Goal: Transaction & Acquisition: Obtain resource

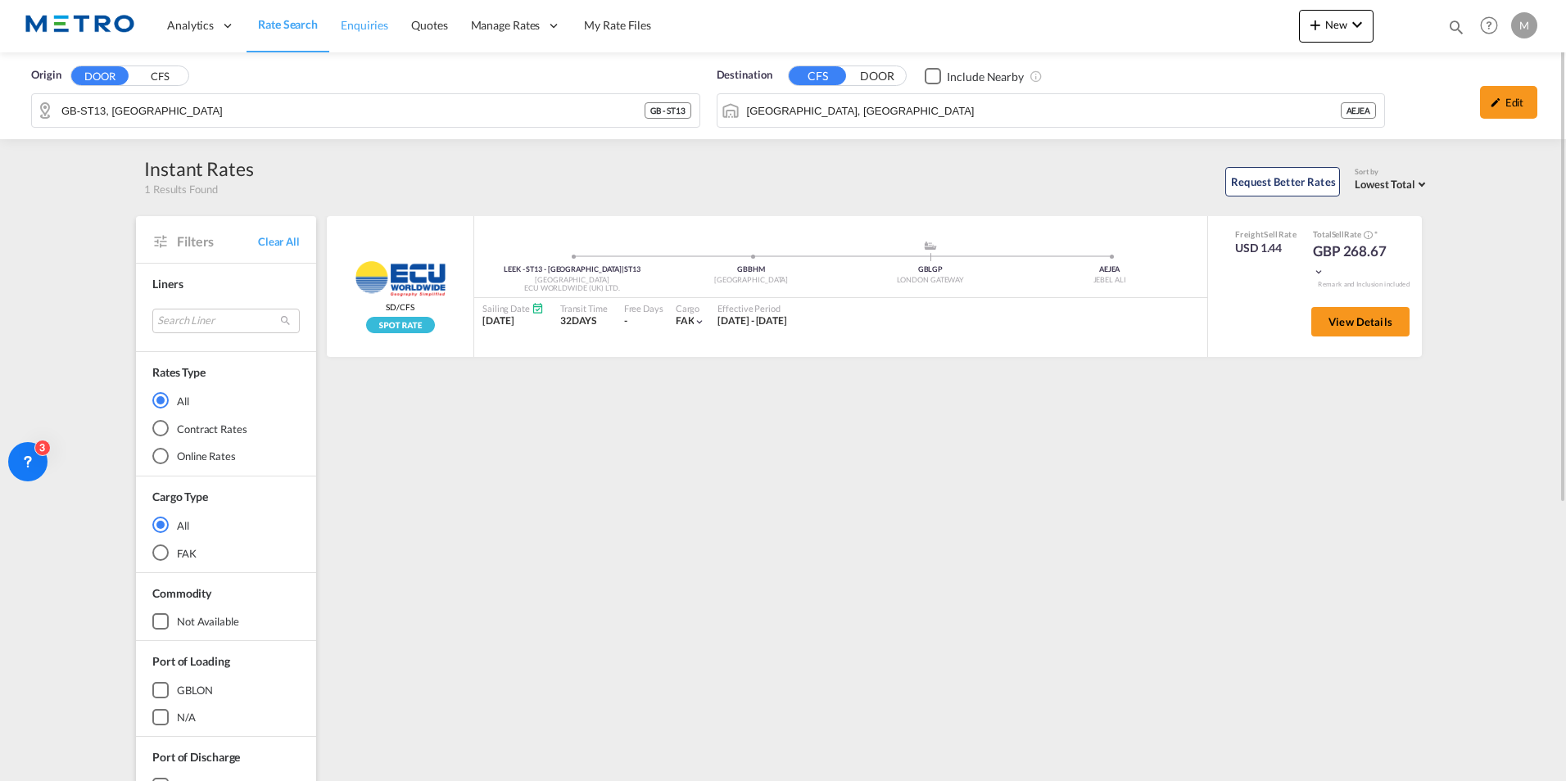
drag, startPoint x: 295, startPoint y: 27, endPoint x: 333, endPoint y: 44, distance: 42.2
click at [295, 27] on span "Rate Search" at bounding box center [288, 24] width 60 height 14
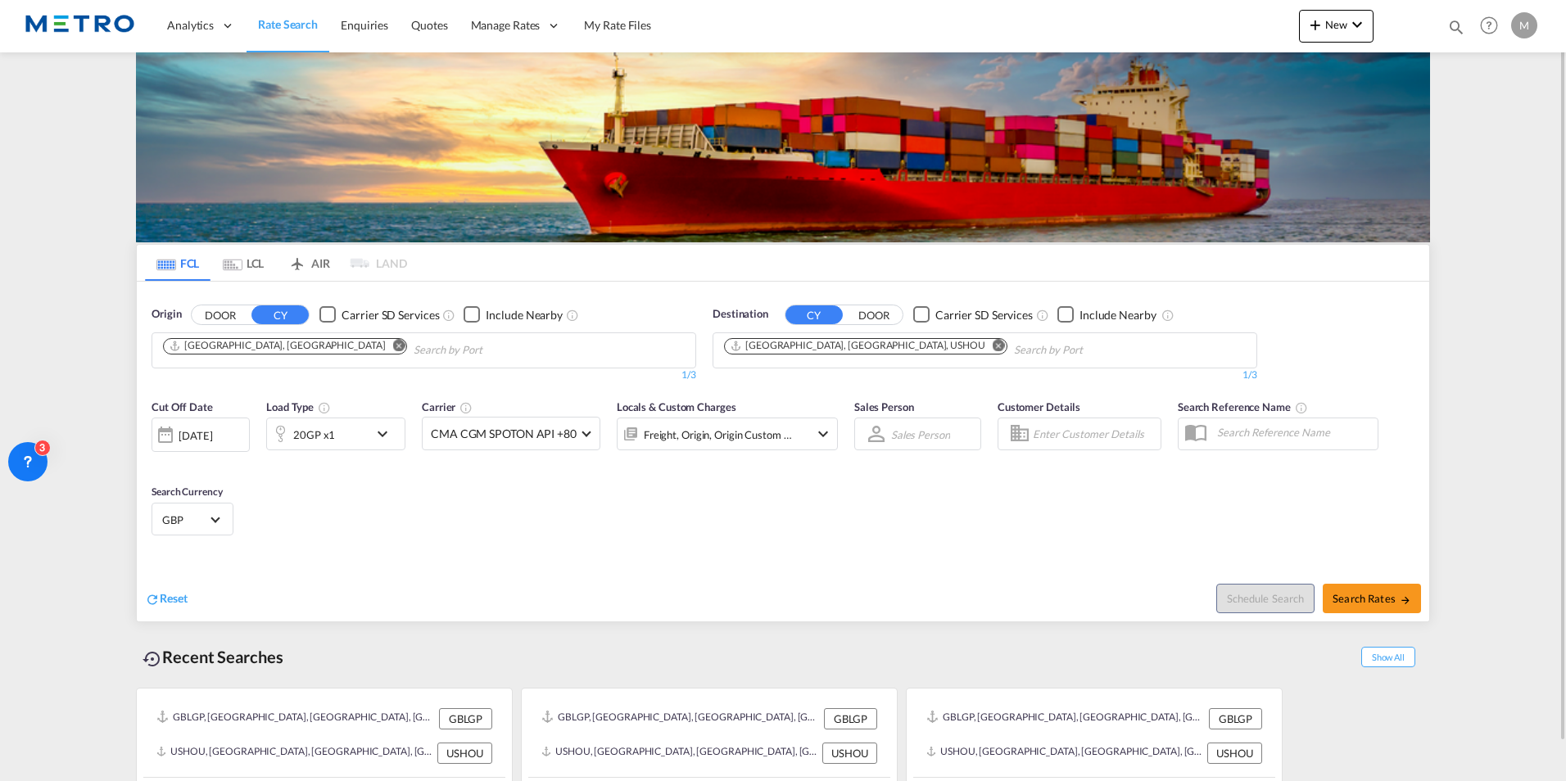
click at [226, 319] on button "DOOR" at bounding box center [220, 315] width 57 height 19
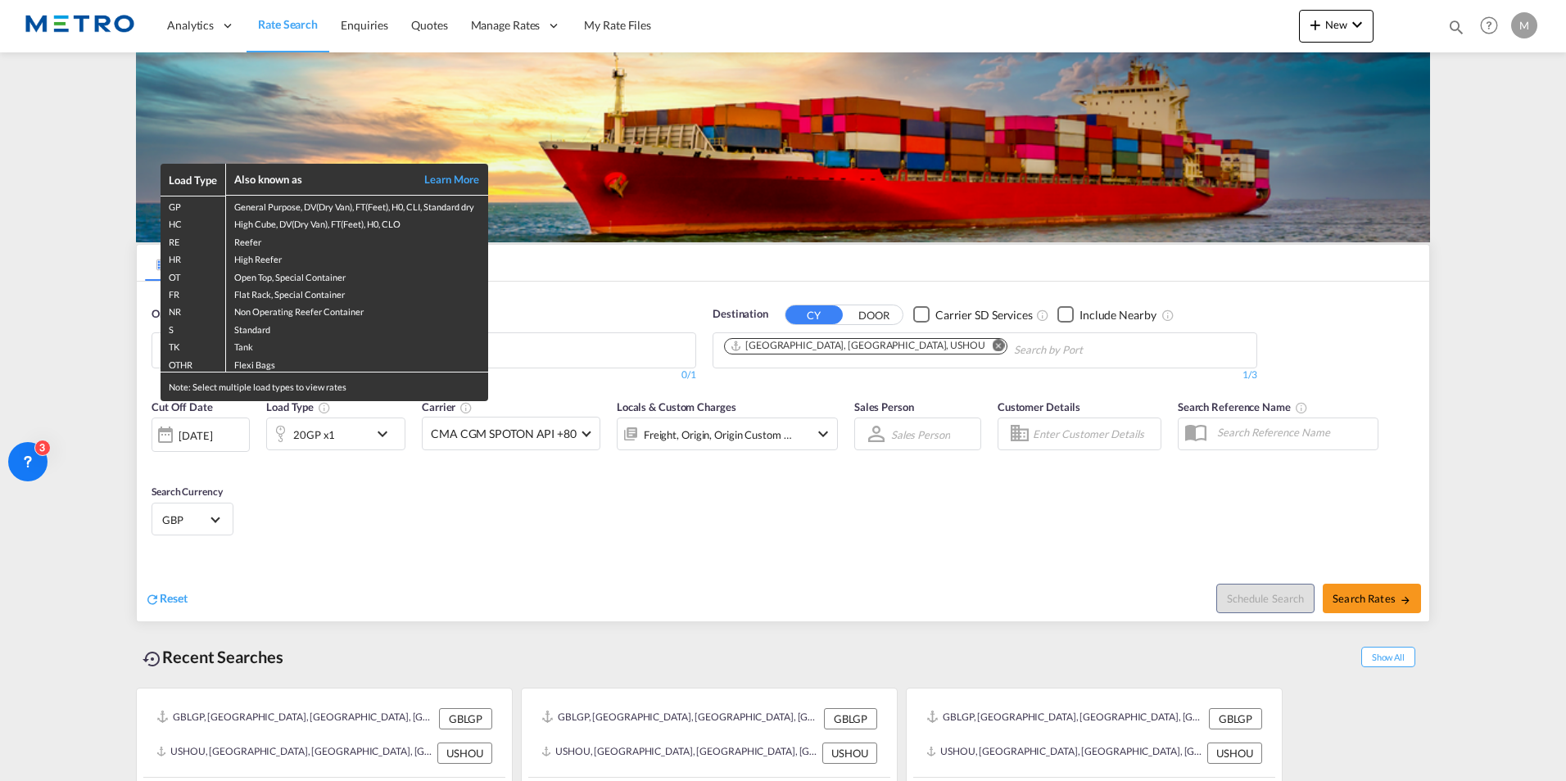
click at [168, 604] on div "Load Type Also known as Learn More GP General Purpose, DV(Dry Van), FT(Feet), H…" at bounding box center [783, 390] width 1566 height 781
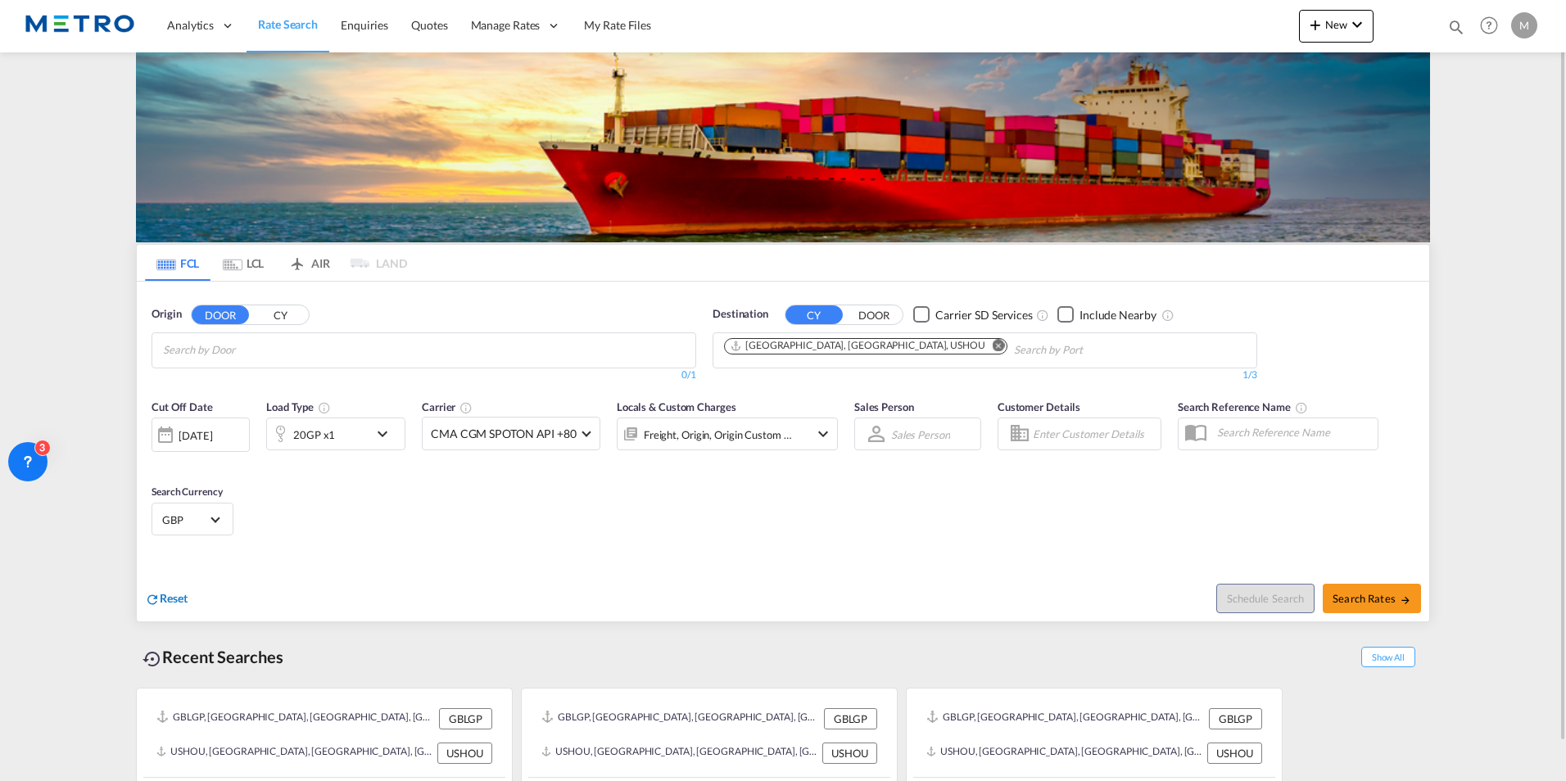
click at [175, 593] on span "Reset" at bounding box center [174, 598] width 28 height 14
click at [243, 359] on input "Search by Door" at bounding box center [241, 350] width 156 height 26
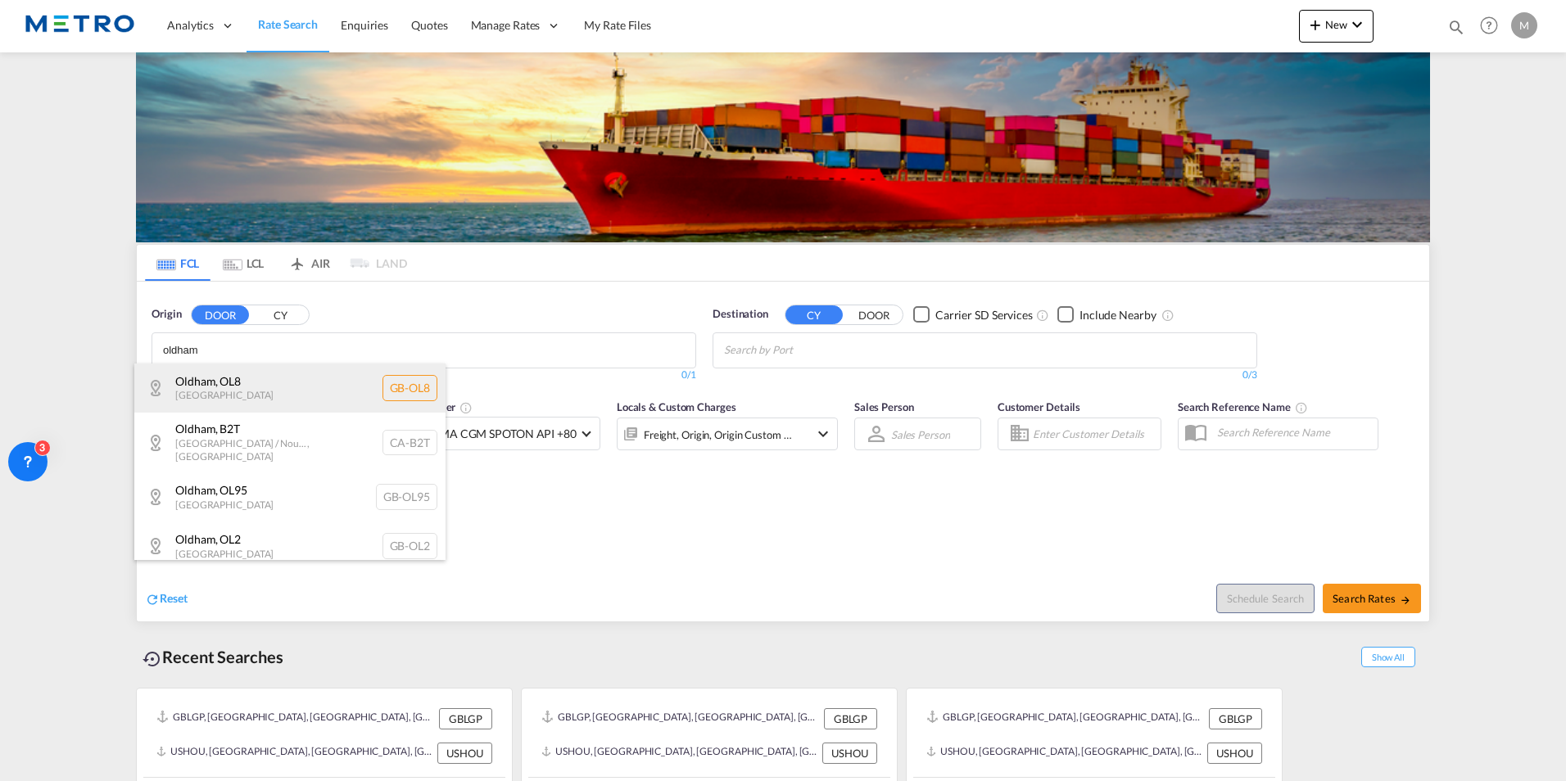
type input "oldham"
click at [202, 401] on div "Oldham , OL8 [GEOGRAPHIC_DATA] [GEOGRAPHIC_DATA]-OL8" at bounding box center [289, 388] width 311 height 49
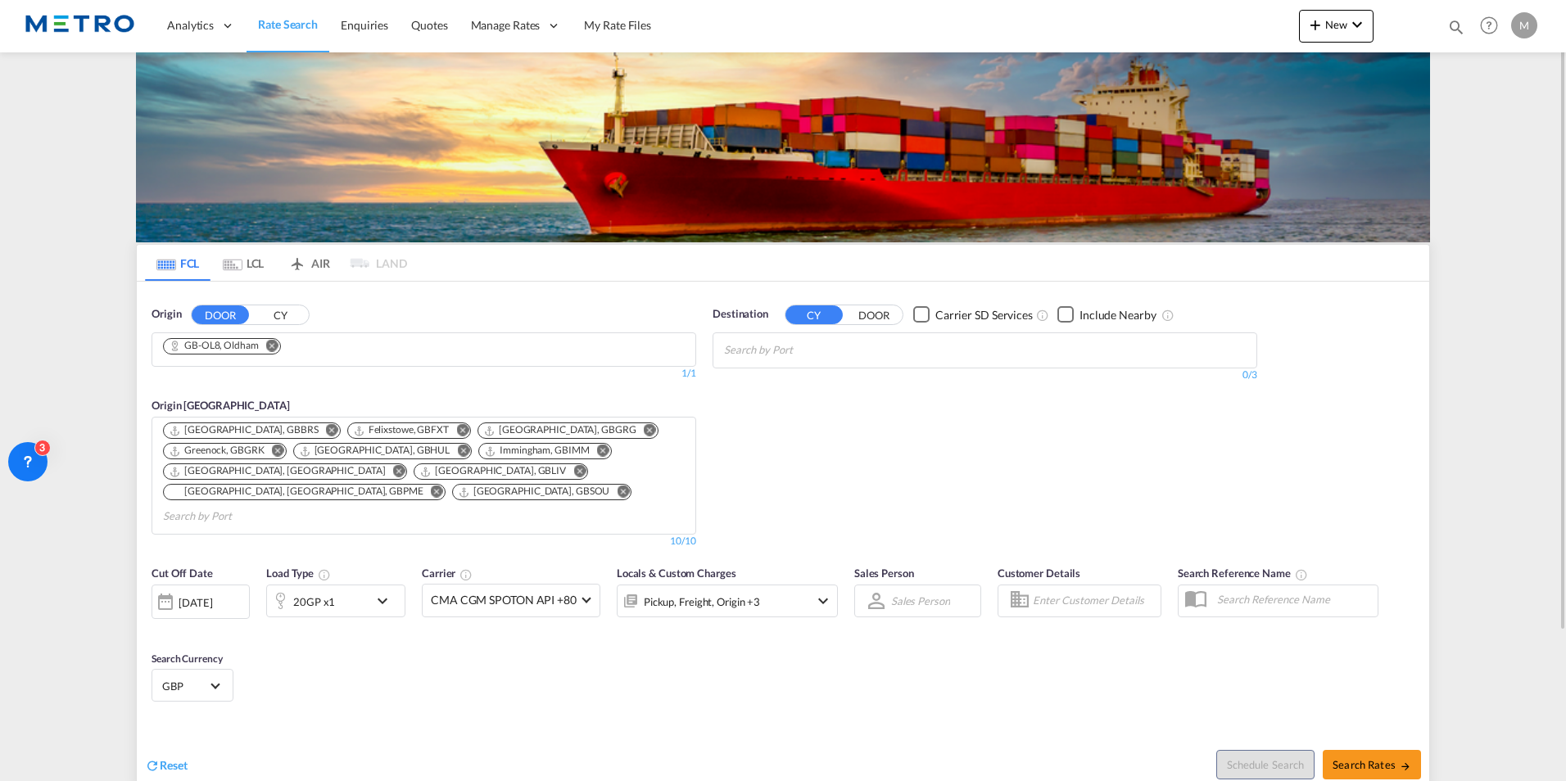
click at [819, 352] on input "Chips input." at bounding box center [802, 350] width 156 height 26
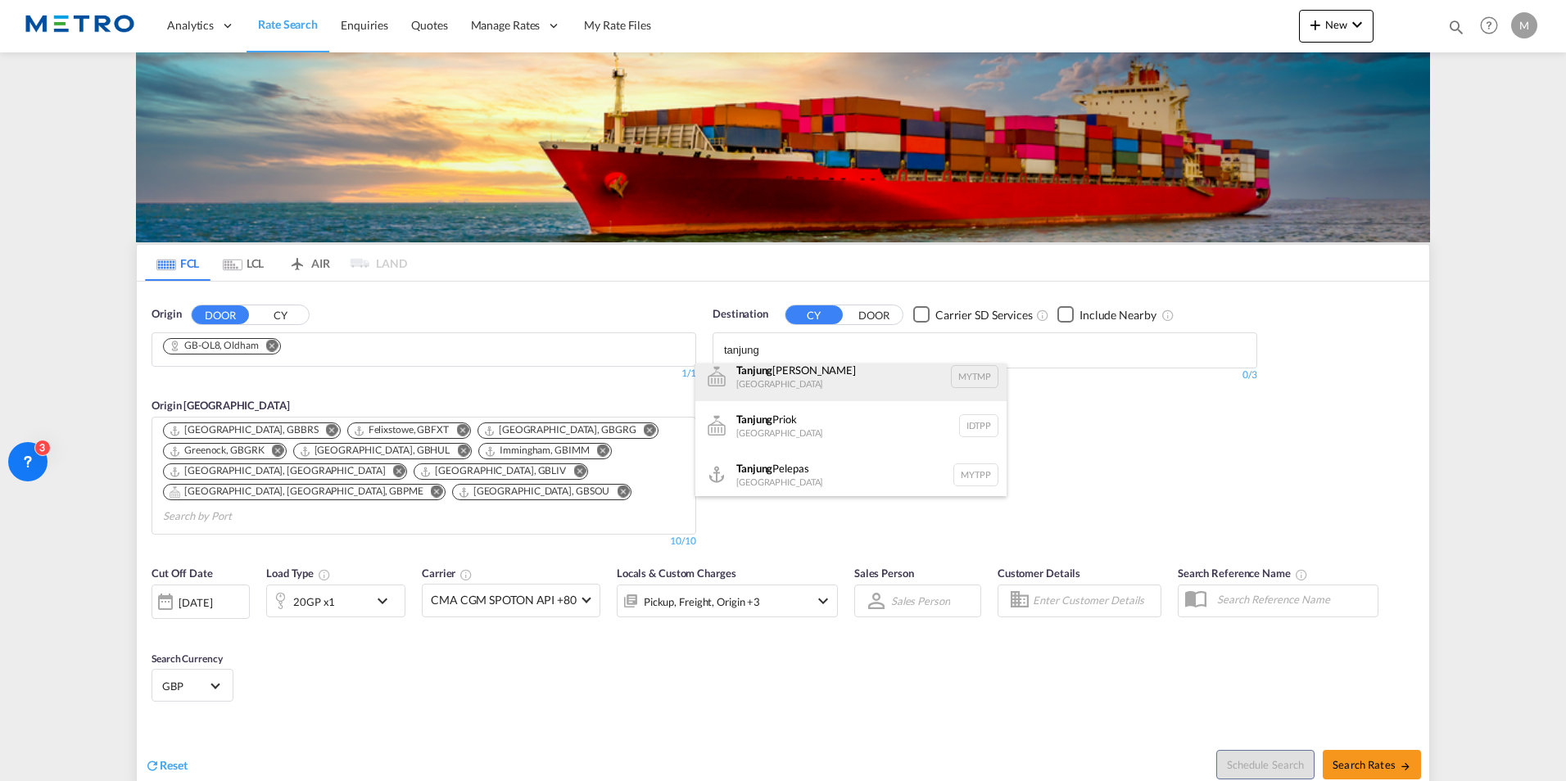
scroll to position [15, 0]
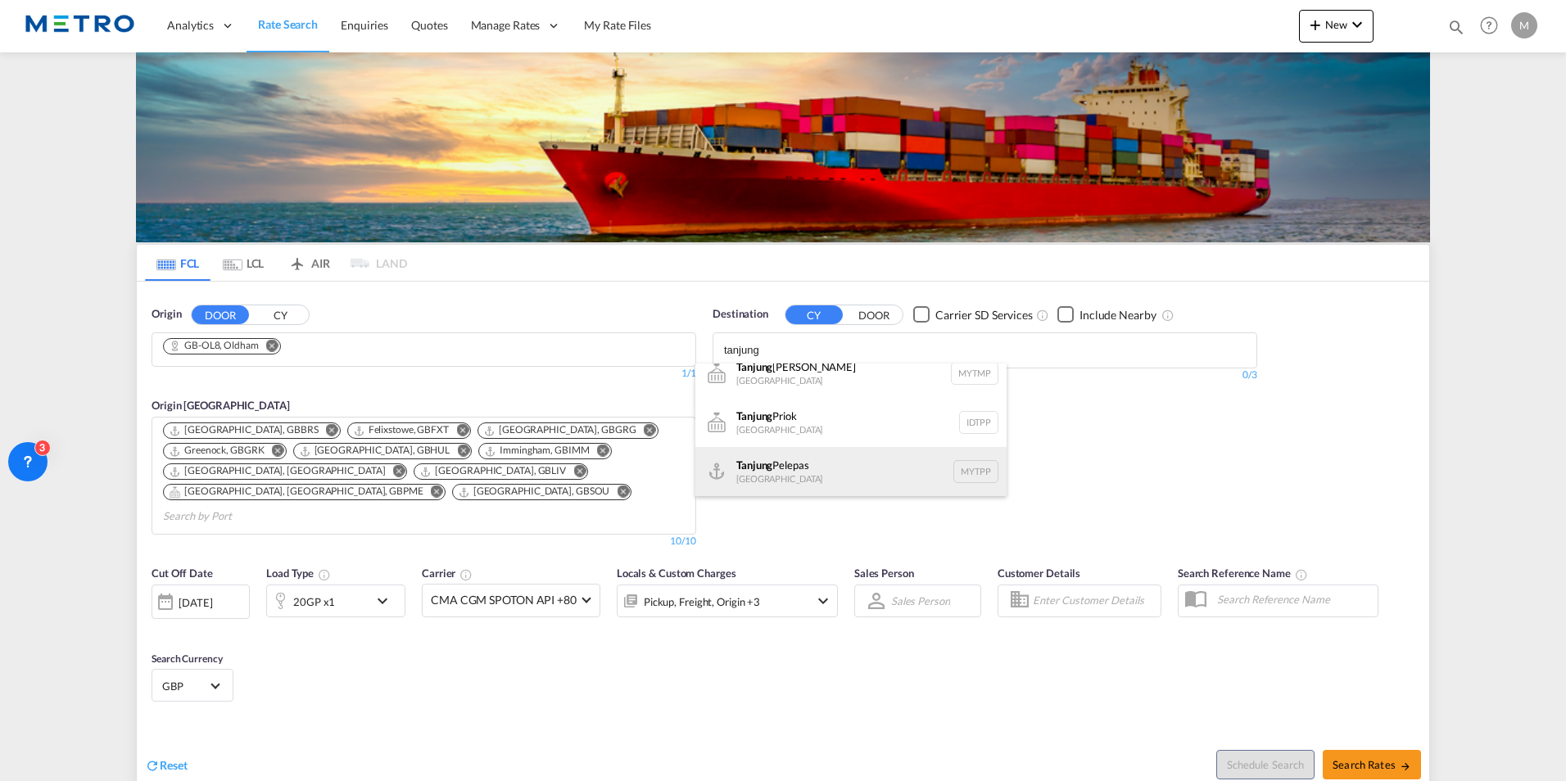
type input "tanjung"
click at [801, 460] on div "Tanjung Pelepas [GEOGRAPHIC_DATA] MYTPP" at bounding box center [850, 471] width 311 height 49
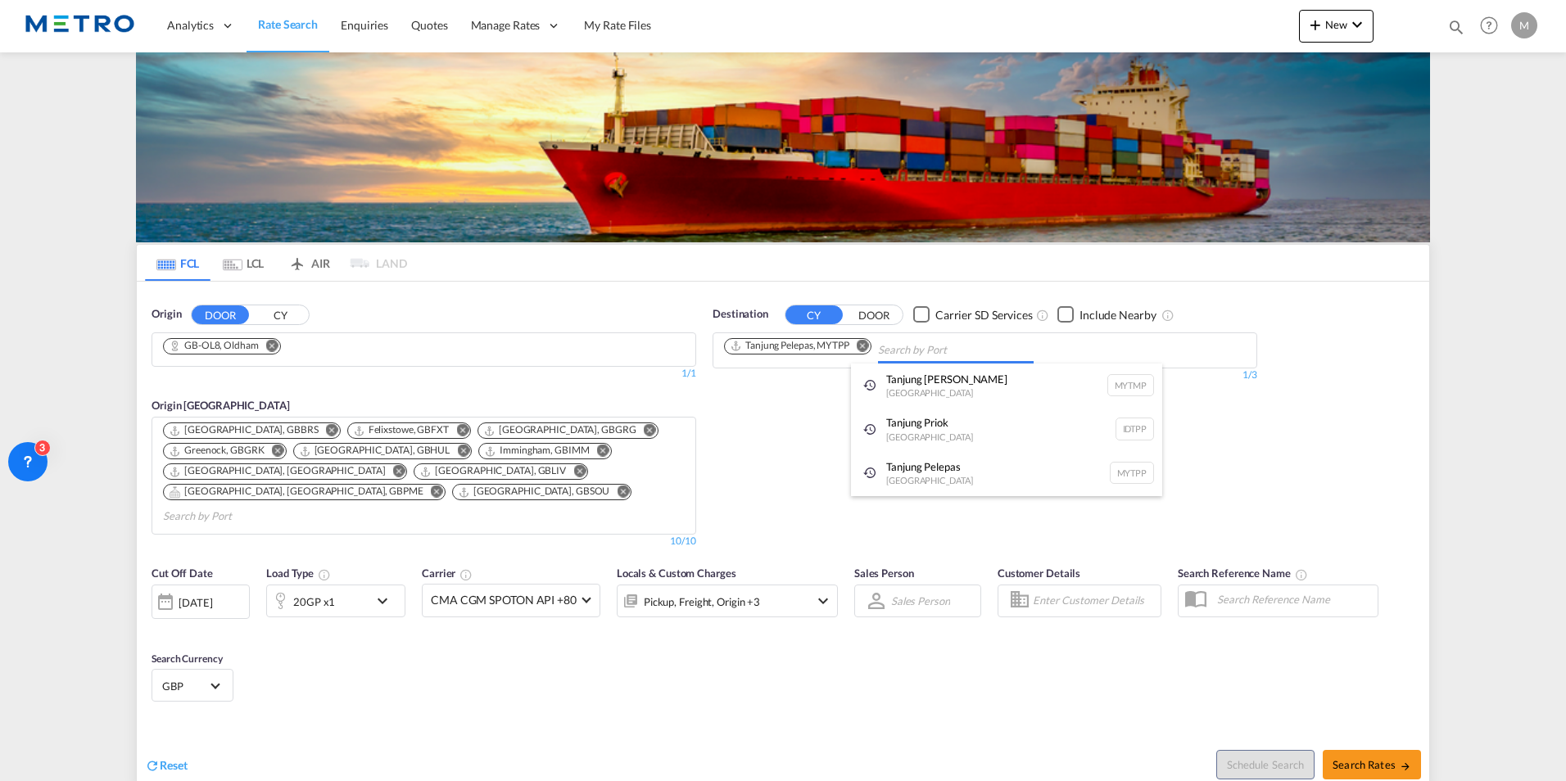
scroll to position [0, 0]
click at [1404, 761] on md-icon "icon-arrow-right" at bounding box center [1405, 766] width 11 height 11
type input "OL8 to MYTPP / [DATE]"
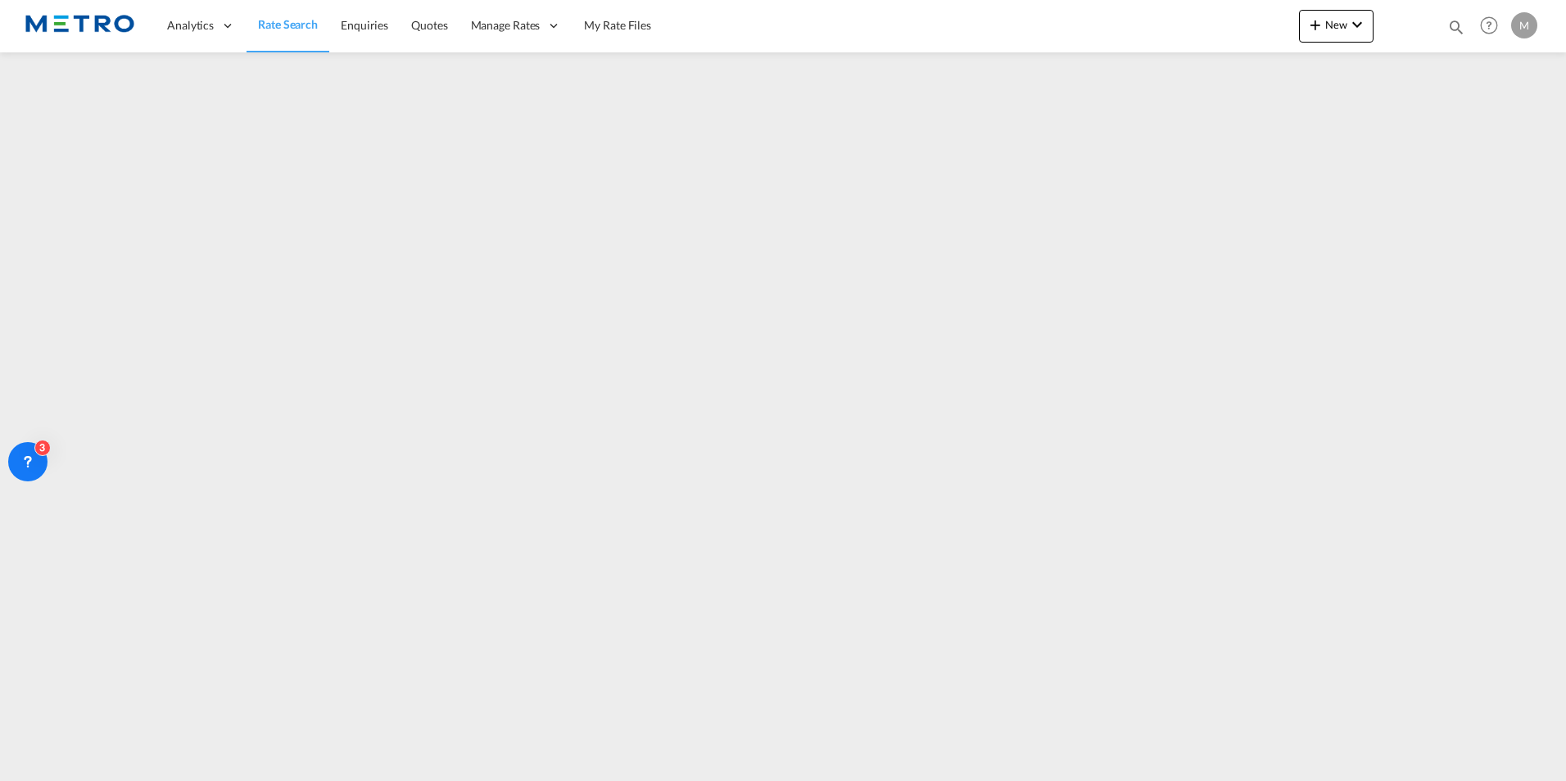
click at [287, 23] on span "Rate Search" at bounding box center [288, 24] width 60 height 14
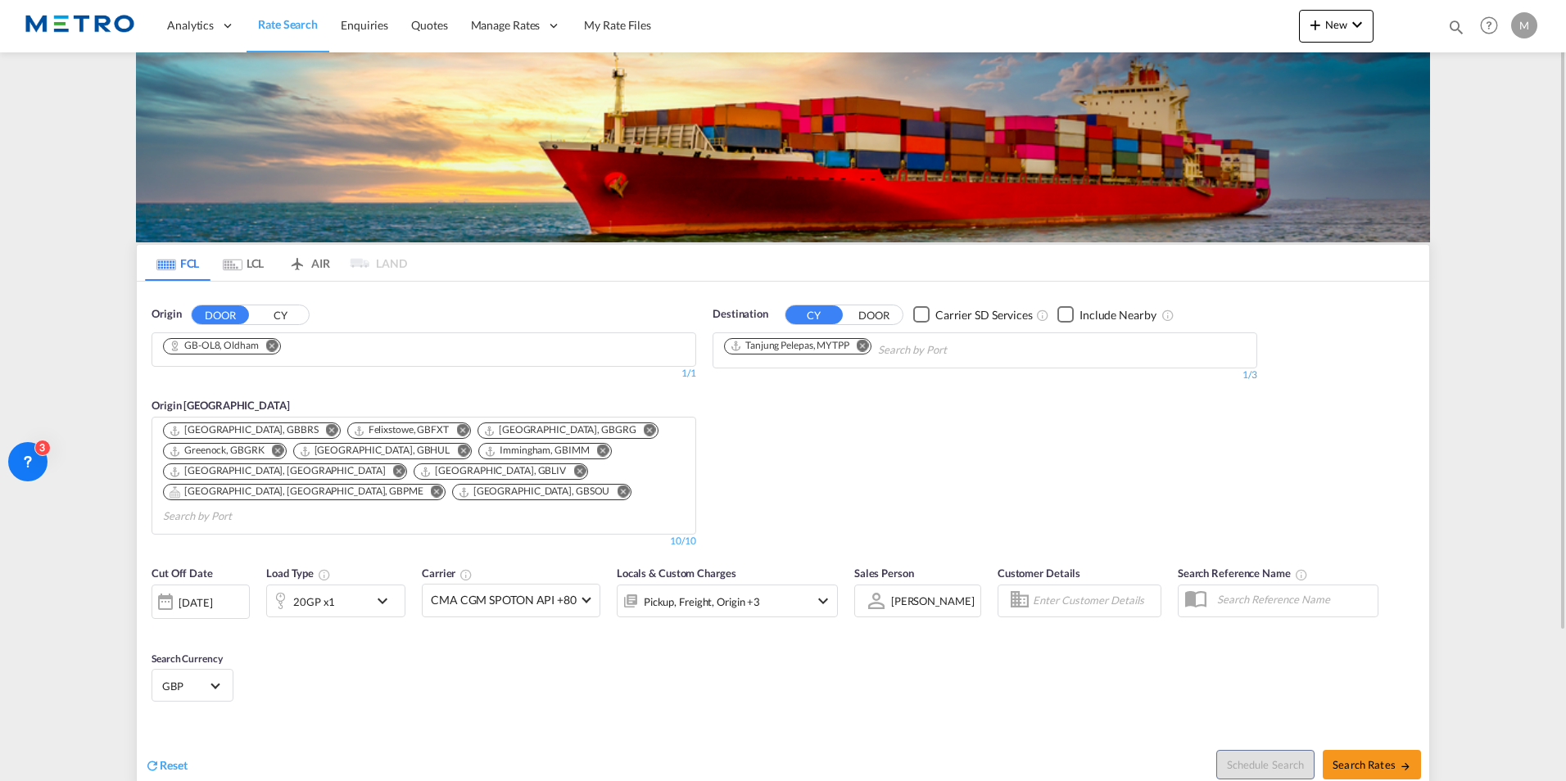
drag, startPoint x: 171, startPoint y: 750, endPoint x: 155, endPoint y: 736, distance: 21.5
click at [170, 759] on span "Reset" at bounding box center [174, 766] width 28 height 14
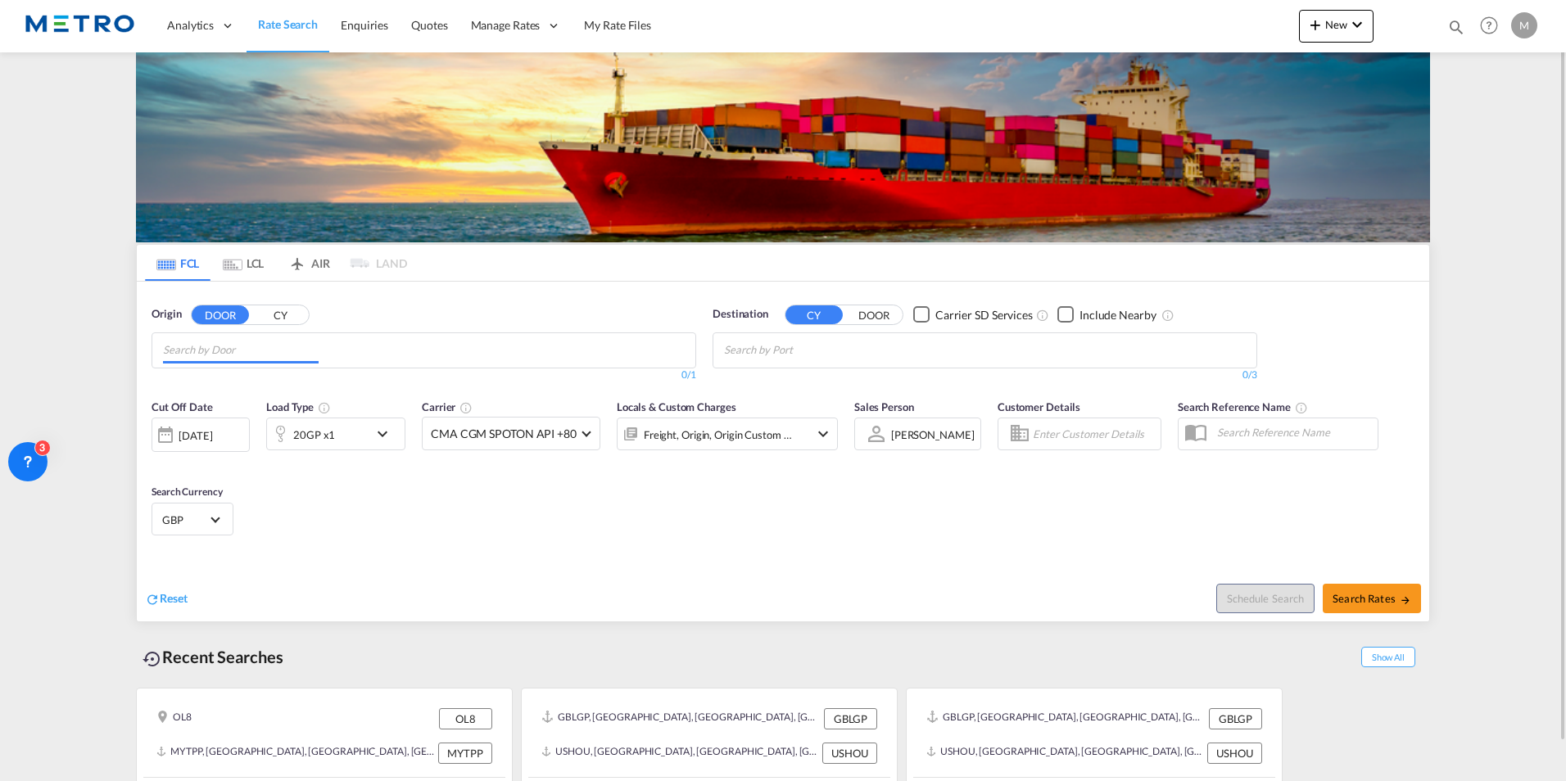
click at [262, 357] on input "Chips input." at bounding box center [241, 350] width 156 height 26
click at [197, 346] on body "Analytics Reports Dashboard Rate Search Enquiries Quotes" at bounding box center [783, 390] width 1566 height 781
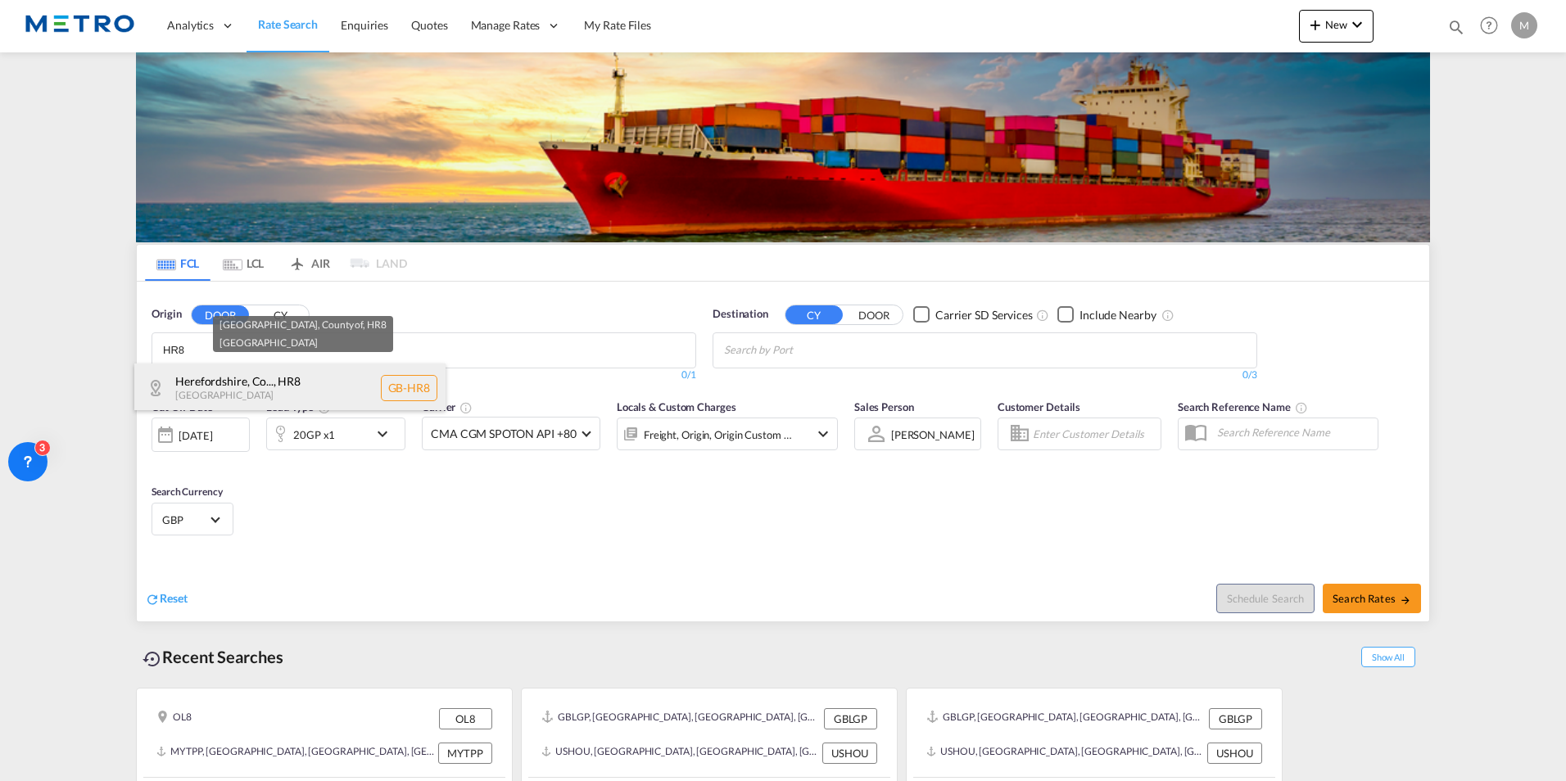
type input "HR8"
click at [321, 387] on div "Herefordshire, Co... , HR8 [GEOGRAPHIC_DATA] [GEOGRAPHIC_DATA]-HR8" at bounding box center [289, 388] width 311 height 49
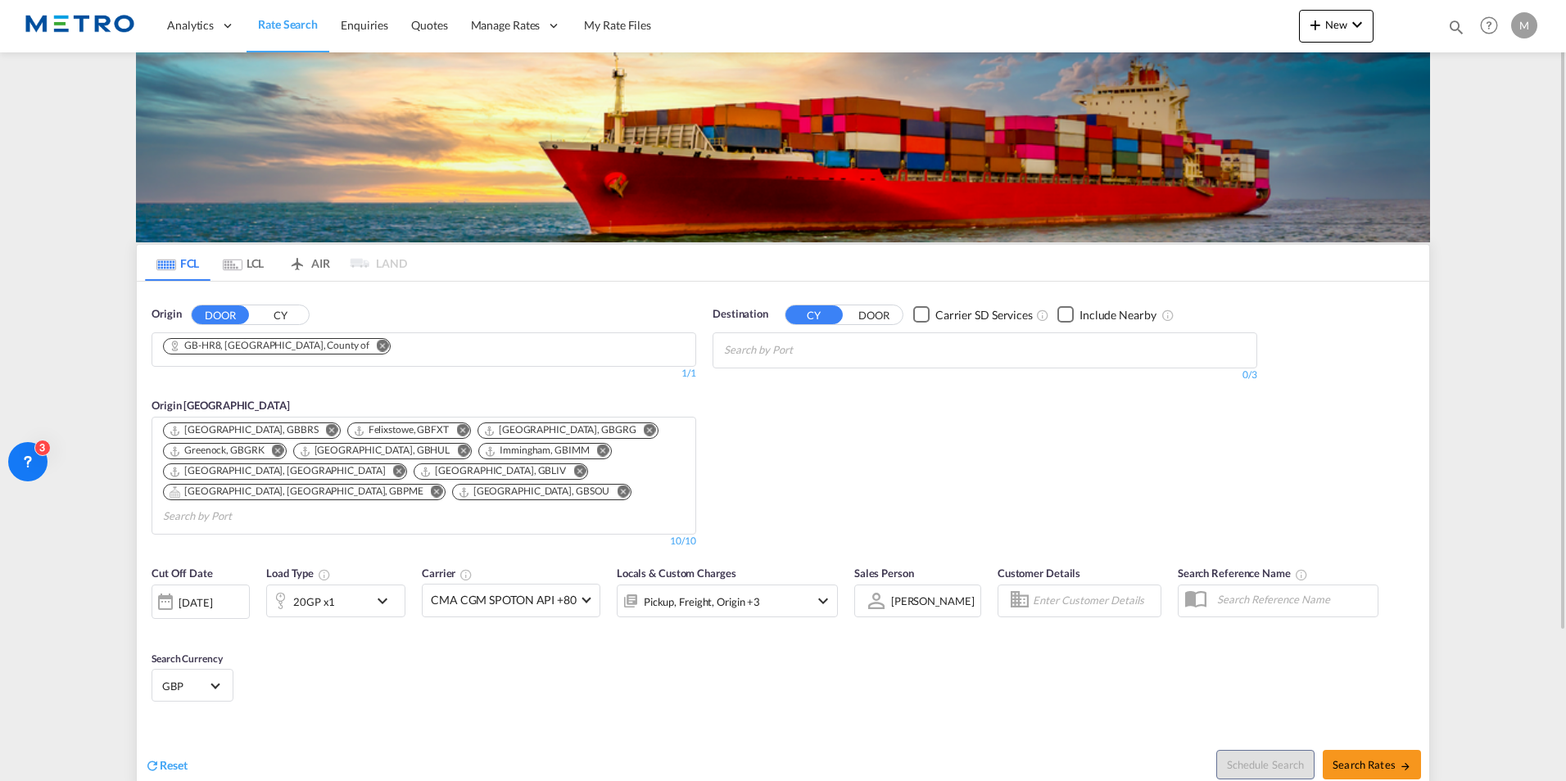
click at [840, 349] on input "Chips input." at bounding box center [802, 350] width 156 height 26
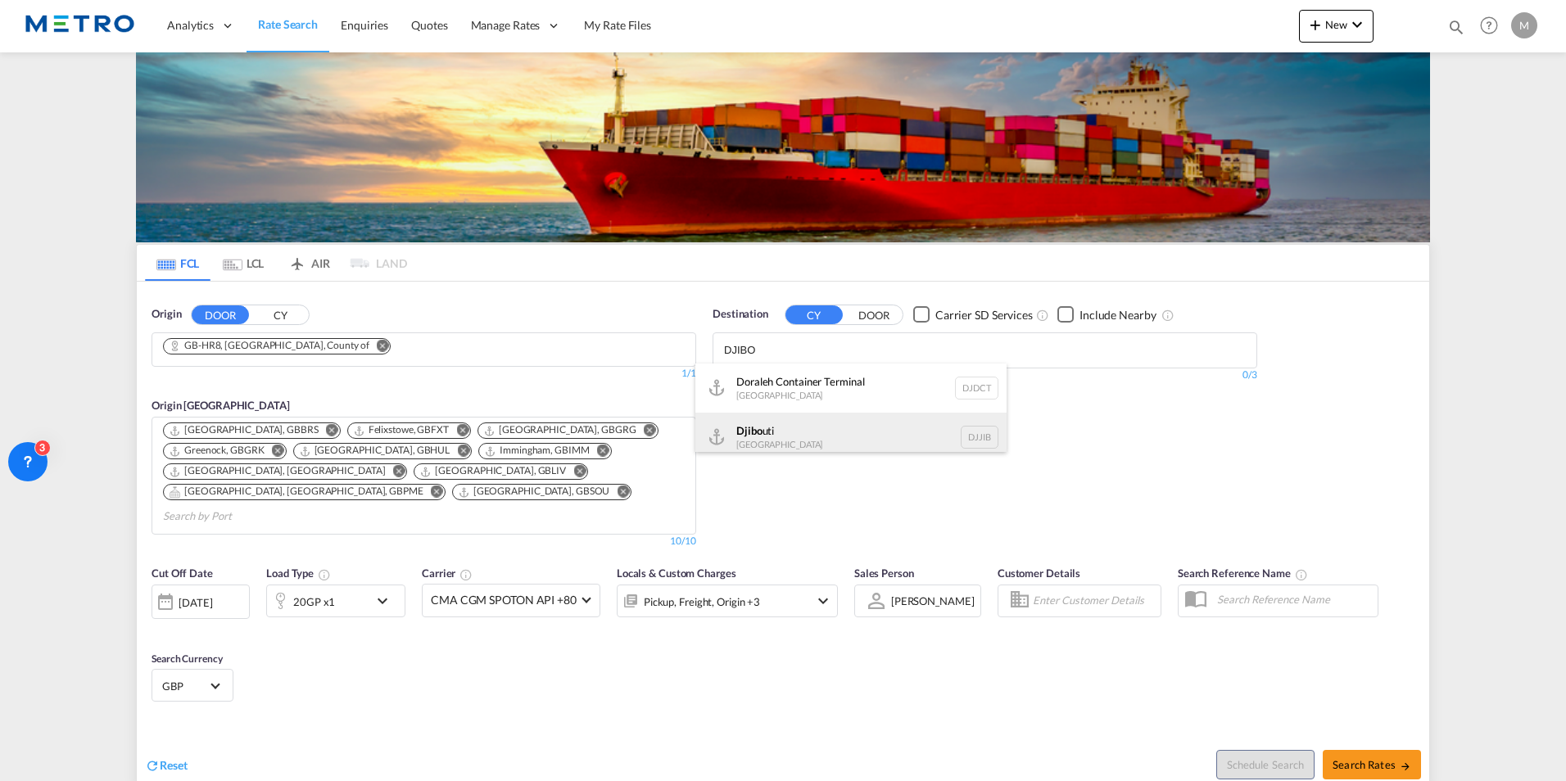
type input "DJIBO"
click at [898, 436] on div "Djibo uti [GEOGRAPHIC_DATA] DJJIB" at bounding box center [850, 437] width 311 height 49
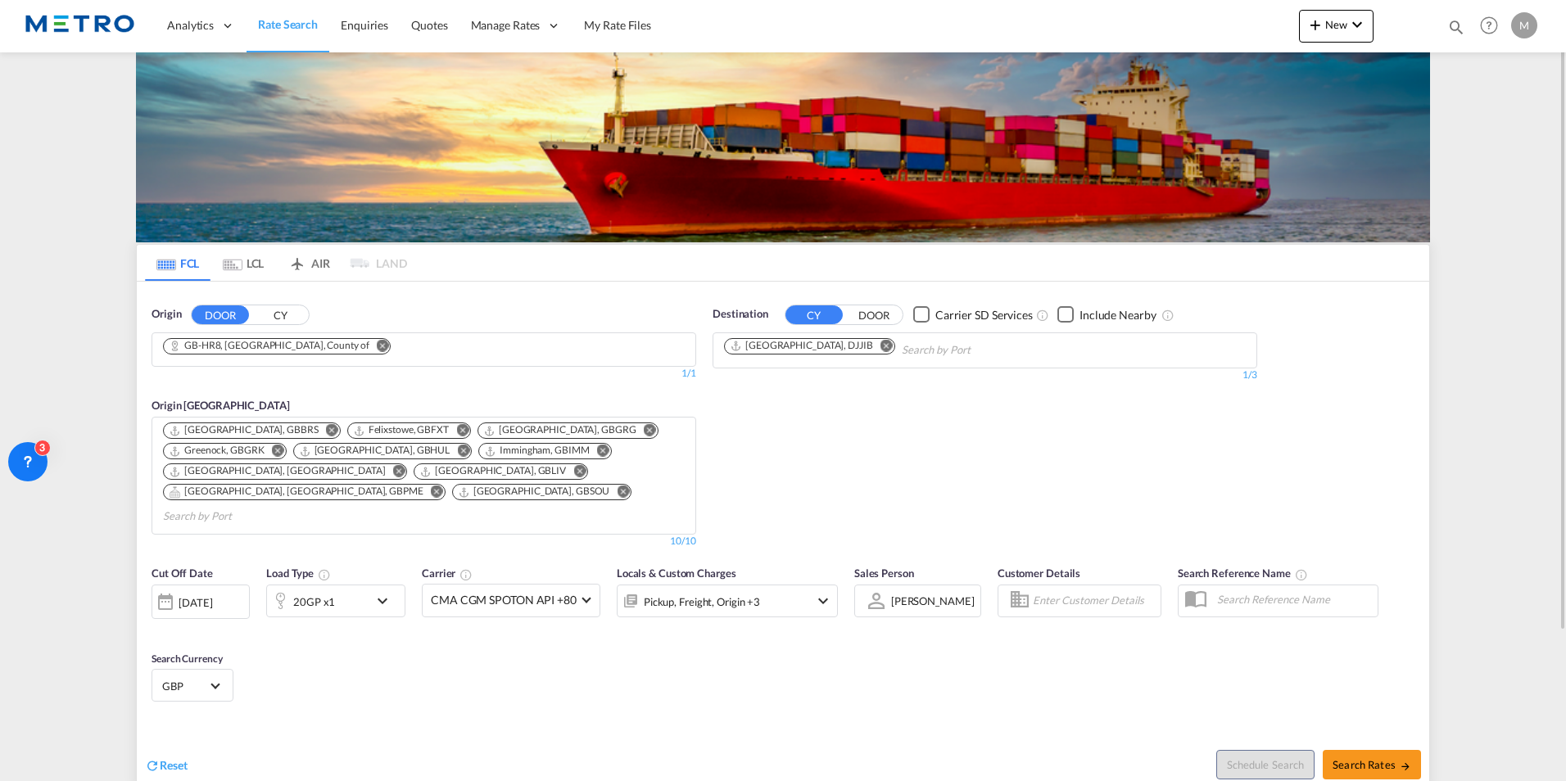
click at [364, 585] on div "20GP x1" at bounding box center [318, 601] width 102 height 33
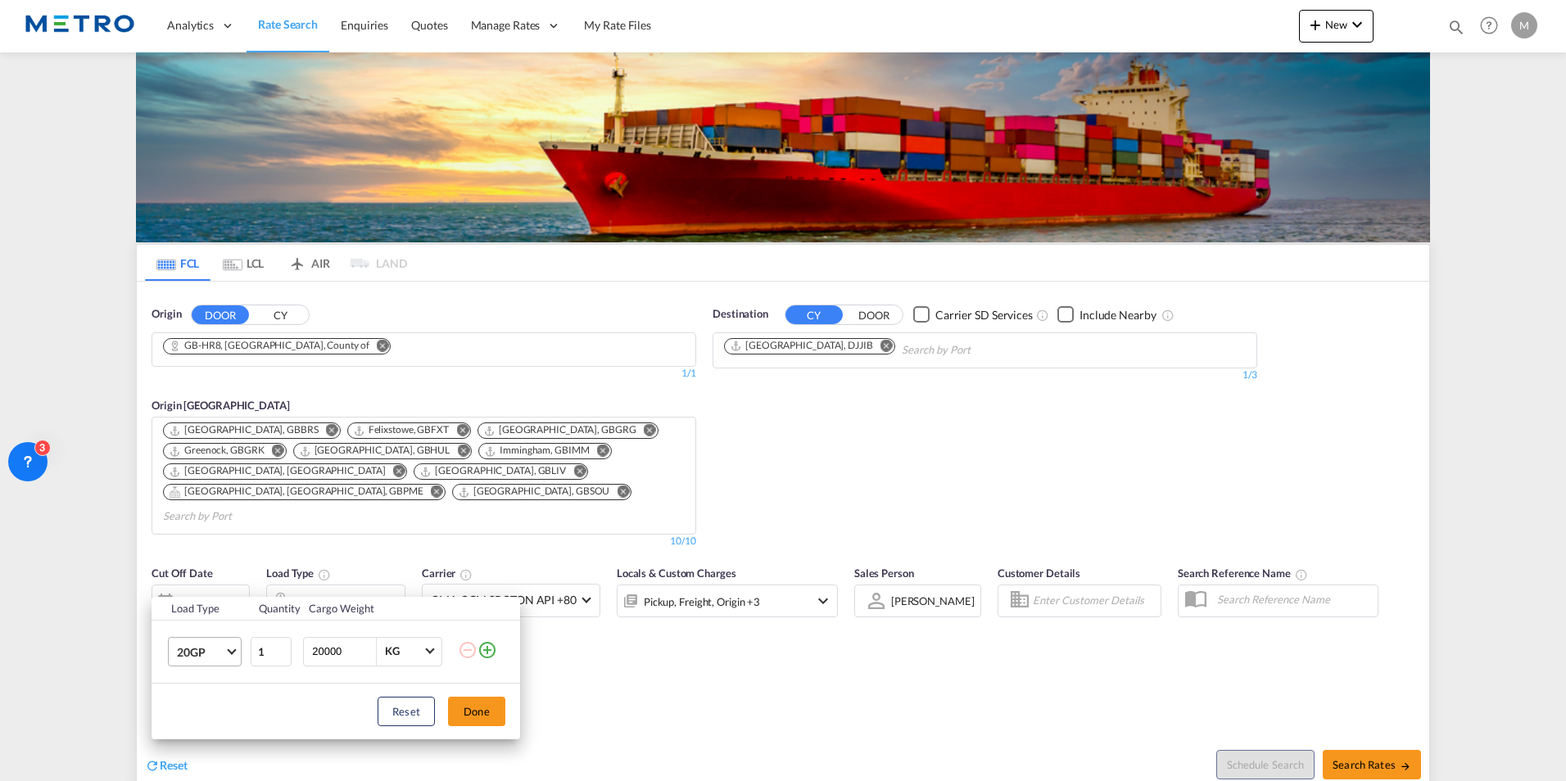
click at [223, 650] on span "20GP" at bounding box center [201, 653] width 48 height 16
click at [219, 658] on md-option "40HC" at bounding box center [219, 662] width 111 height 39
click at [482, 726] on button "Done" at bounding box center [476, 711] width 57 height 29
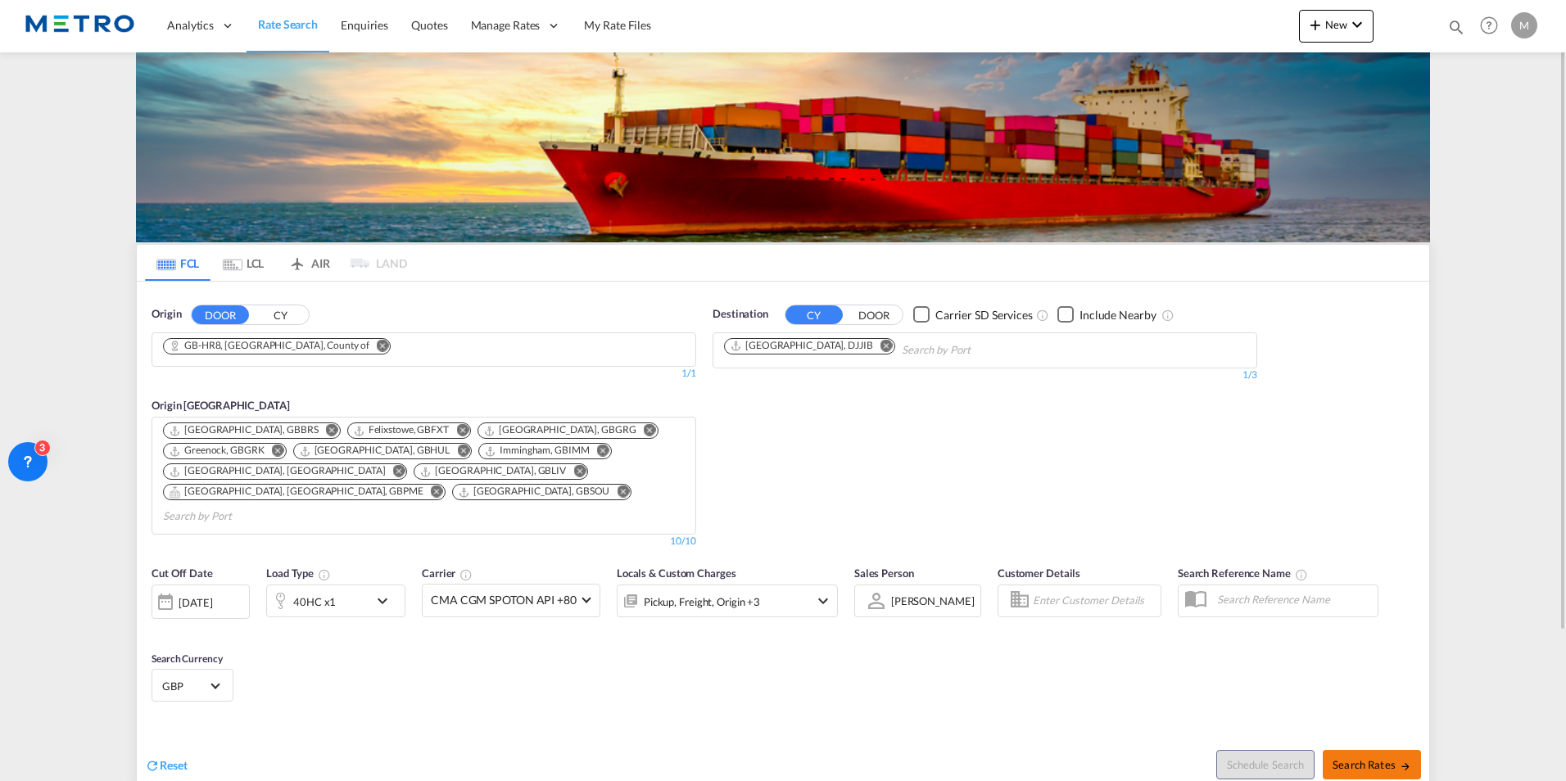
click at [1355, 750] on button "Search Rates" at bounding box center [1372, 764] width 98 height 29
type input "HR8 to DJJIB / [DATE]"
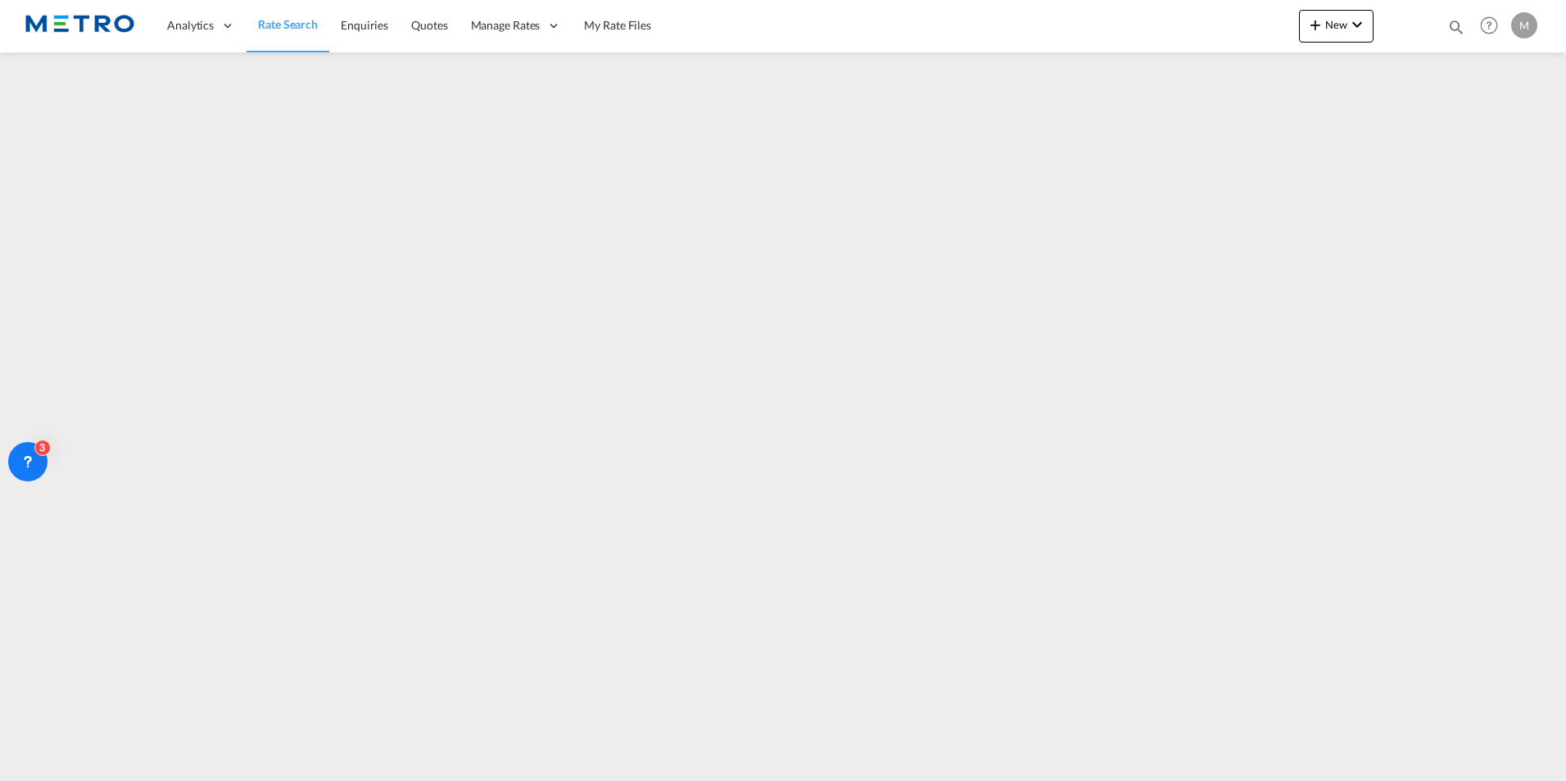
click at [292, 26] on span "Rate Search" at bounding box center [288, 24] width 60 height 14
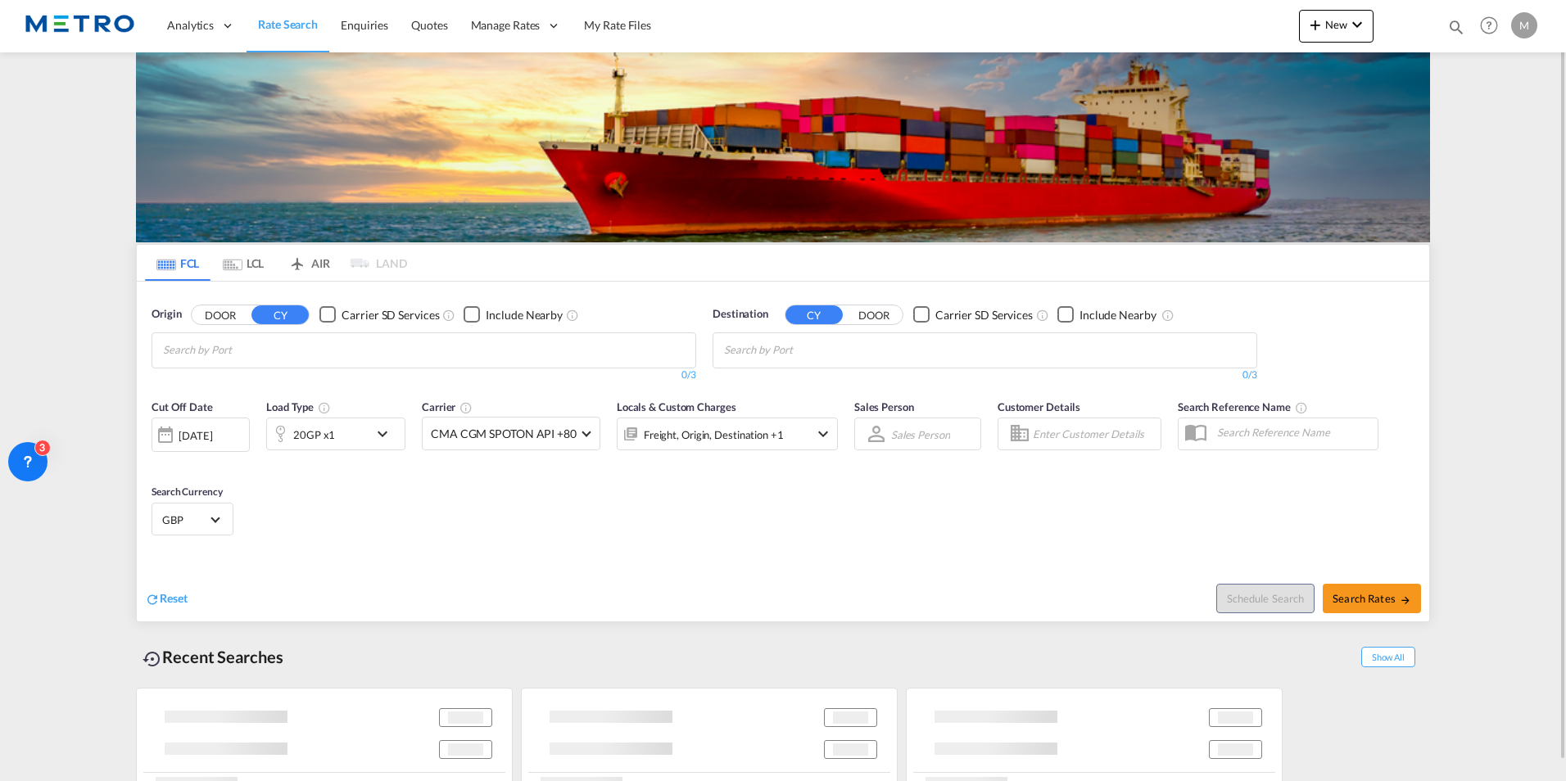
click at [249, 266] on md-tab-item "LCL" at bounding box center [244, 263] width 66 height 36
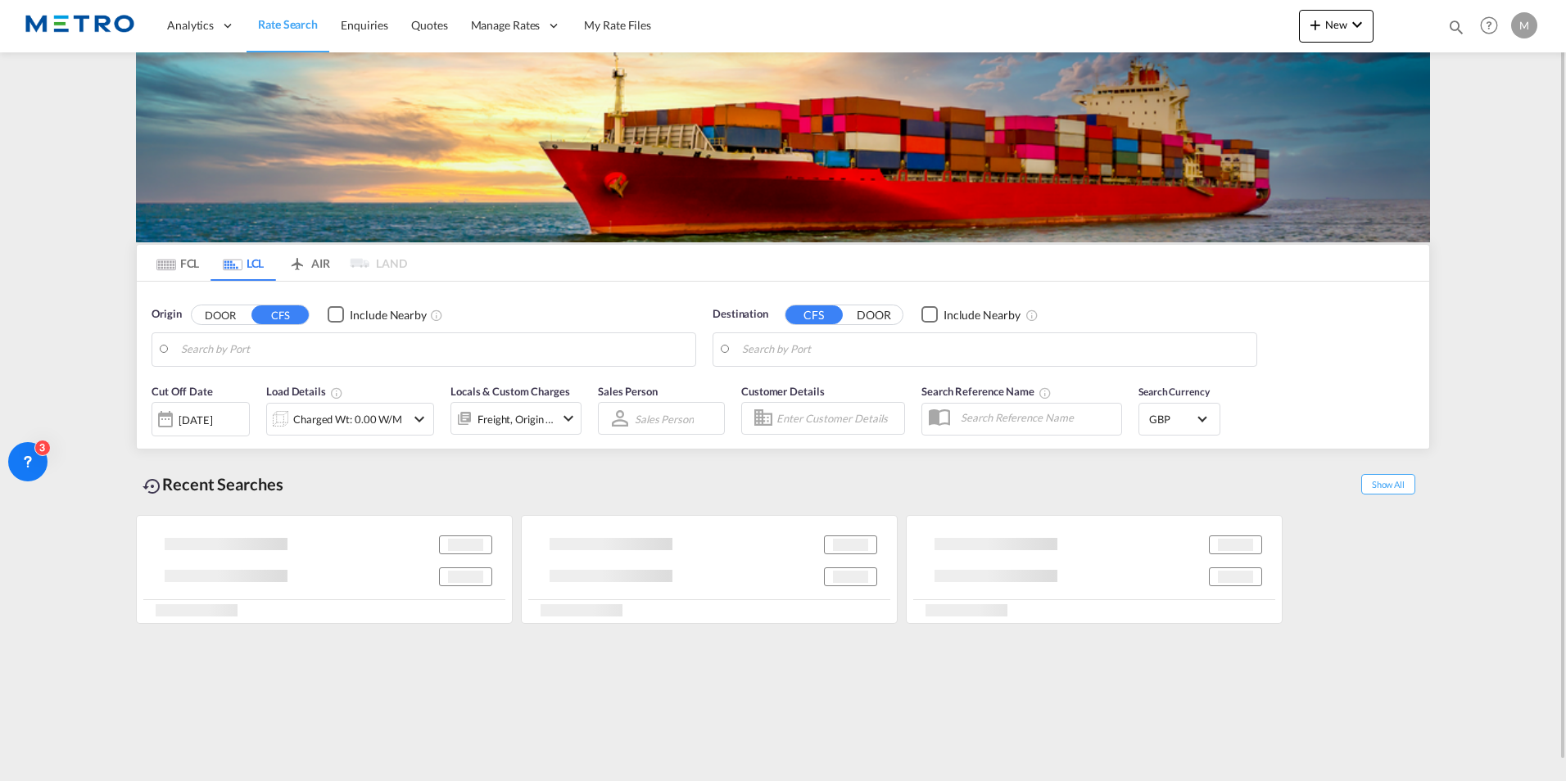
type input "GB-ST13, [GEOGRAPHIC_DATA]"
type input "[GEOGRAPHIC_DATA], [GEOGRAPHIC_DATA]"
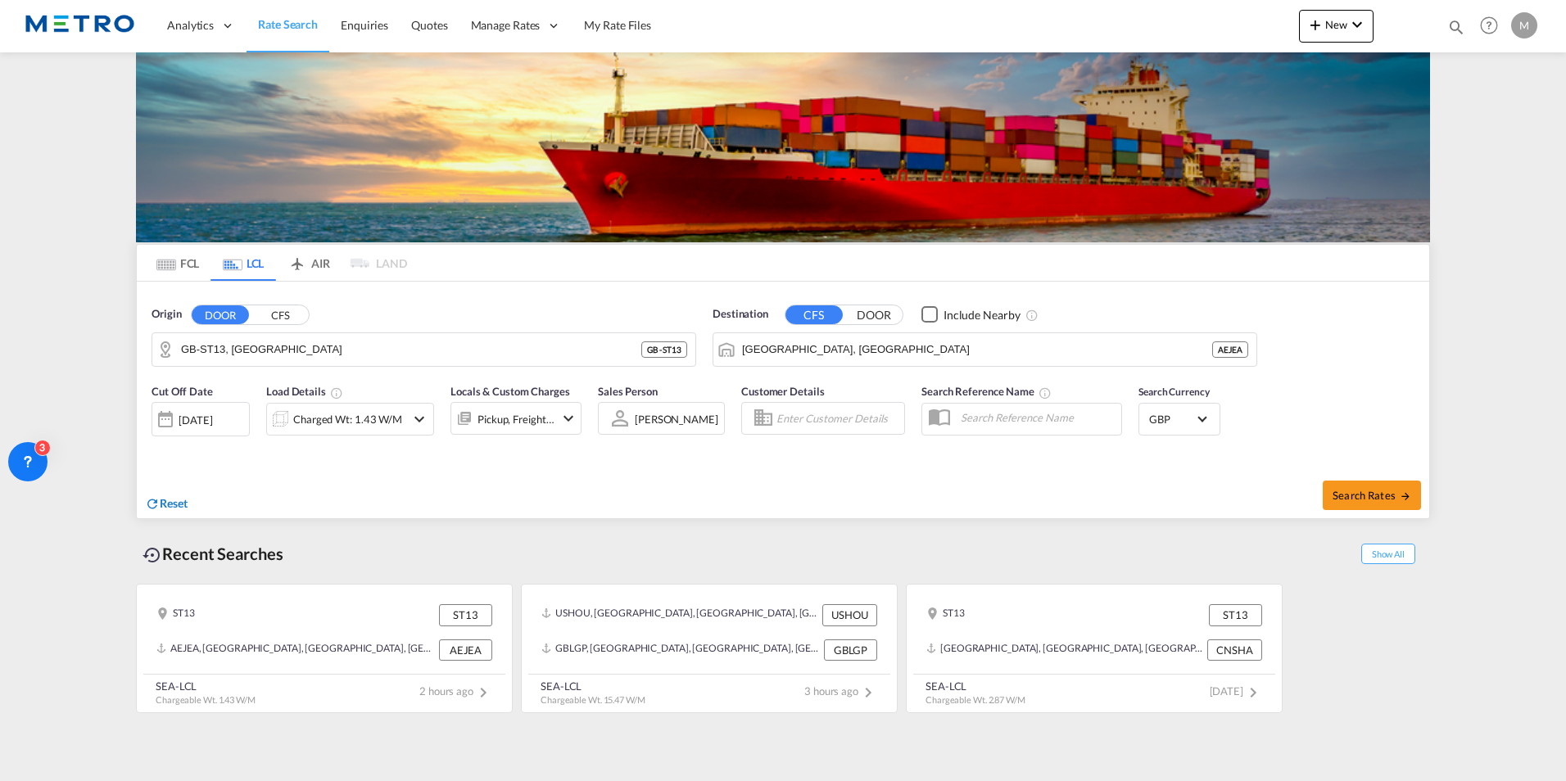
click at [172, 509] on span "Reset" at bounding box center [174, 503] width 28 height 14
click at [171, 503] on span "Reset" at bounding box center [174, 503] width 28 height 14
drag, startPoint x: 171, startPoint y: 503, endPoint x: 286, endPoint y: 311, distance: 223.4
click at [286, 311] on button "CFS" at bounding box center [279, 315] width 57 height 19
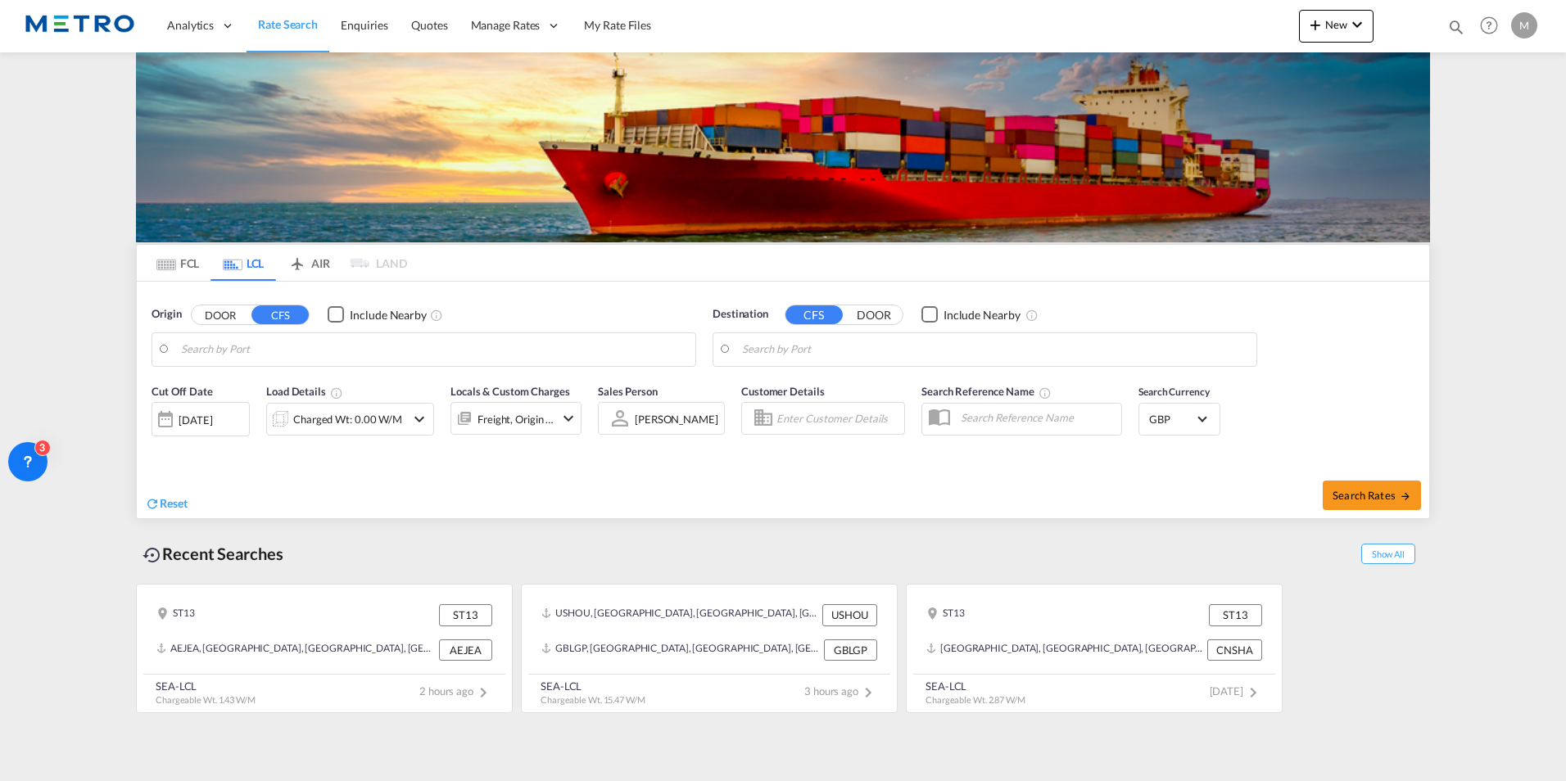
click at [386, 342] on body "Analytics Reports Dashboard Rate Search Enquiries Quotes" at bounding box center [783, 390] width 1566 height 781
click at [234, 317] on button "DOOR" at bounding box center [220, 315] width 57 height 19
click at [306, 29] on span "Rate Search" at bounding box center [288, 24] width 60 height 14
click at [288, 29] on span "Rate Search" at bounding box center [288, 24] width 60 height 14
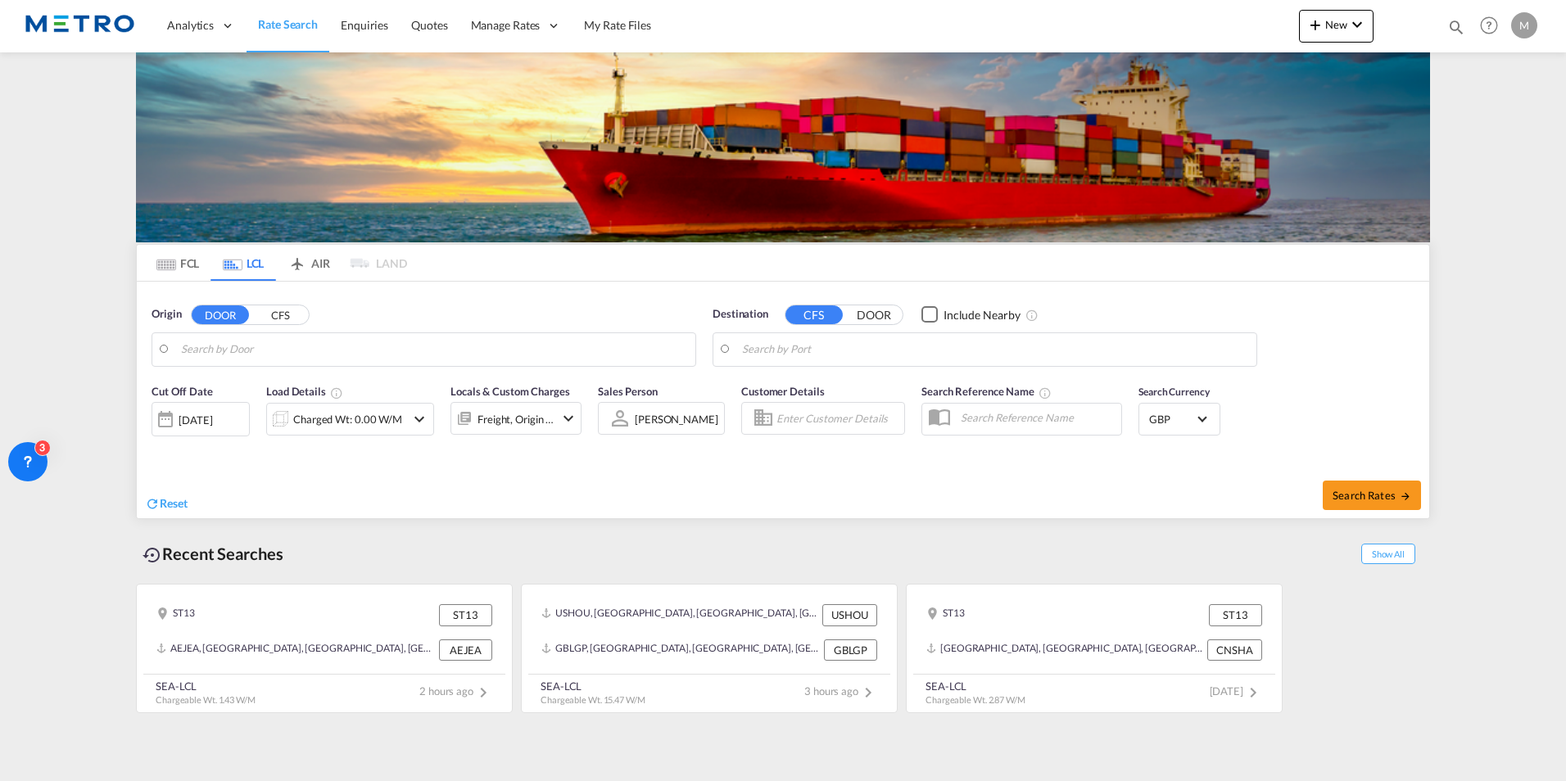
click at [258, 270] on md-tab-item "LCL" at bounding box center [244, 263] width 66 height 36
click at [180, 519] on div "Recent Searches Show All ST13 ST13 [GEOGRAPHIC_DATA], [GEOGRAPHIC_DATA], [GEOGR…" at bounding box center [783, 616] width 1294 height 195
click at [180, 512] on div "Reset" at bounding box center [166, 505] width 43 height 18
click at [183, 502] on span "Reset" at bounding box center [174, 503] width 28 height 14
click at [188, 500] on span "Reset" at bounding box center [174, 503] width 28 height 14
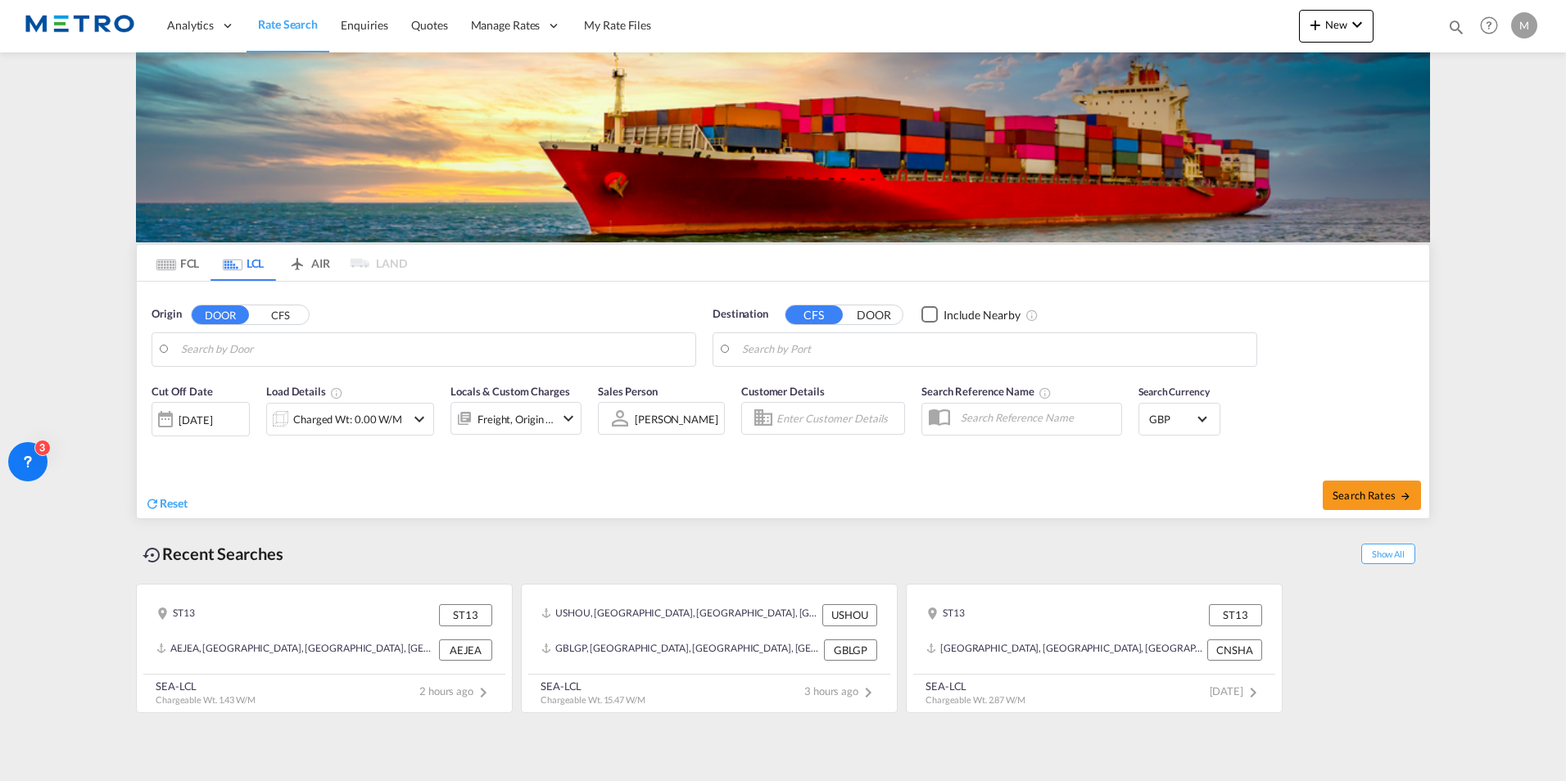
click at [265, 337] on body "Analytics Reports Dashboard Rate Search Enquiries Quotes" at bounding box center [783, 390] width 1566 height 781
drag, startPoint x: 265, startPoint y: 337, endPoint x: 342, endPoint y: 356, distance: 78.7
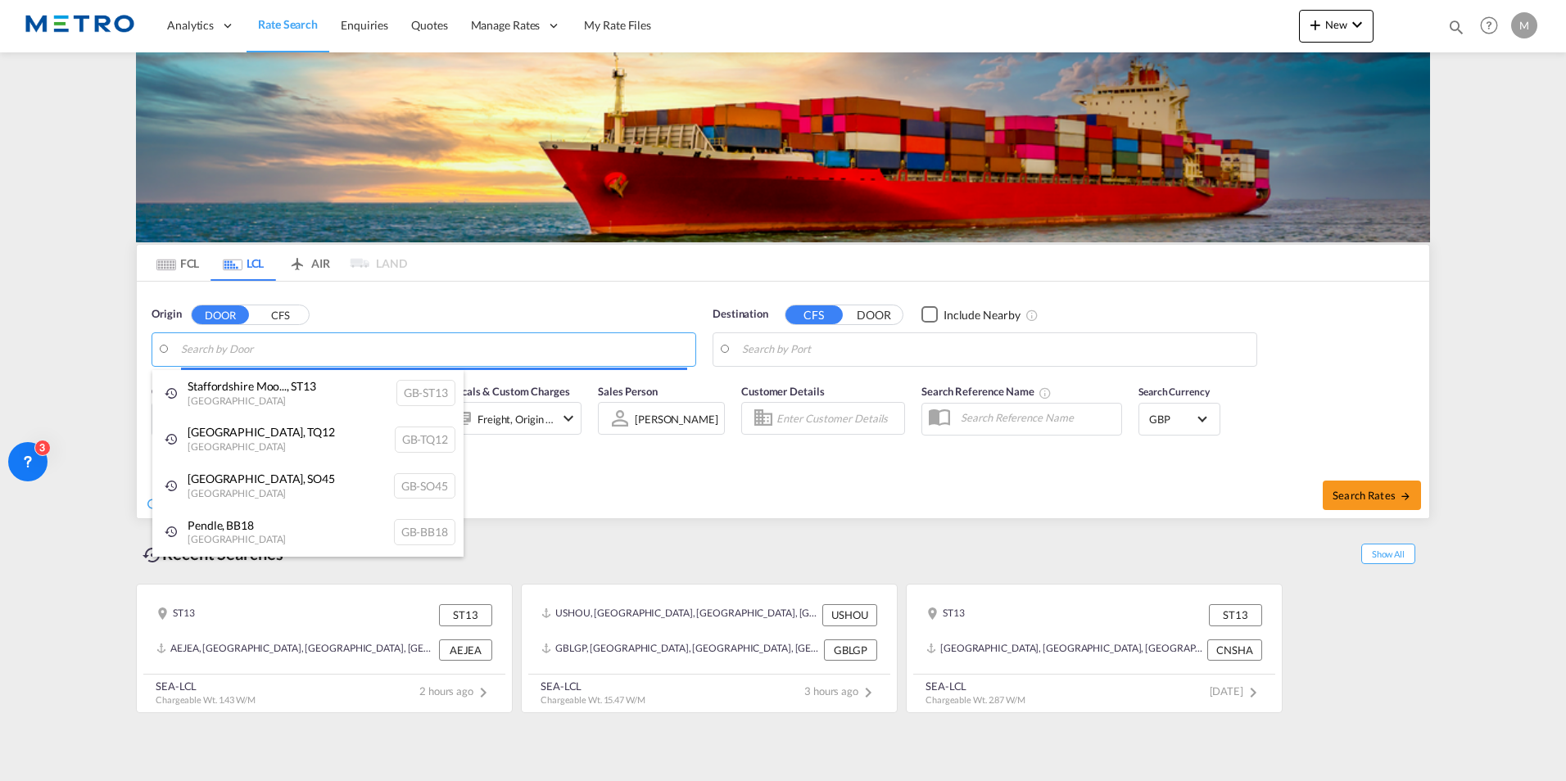
click at [339, 355] on body "Analytics Reports Dashboard Rate Search Enquiries Quotes" at bounding box center [783, 390] width 1566 height 781
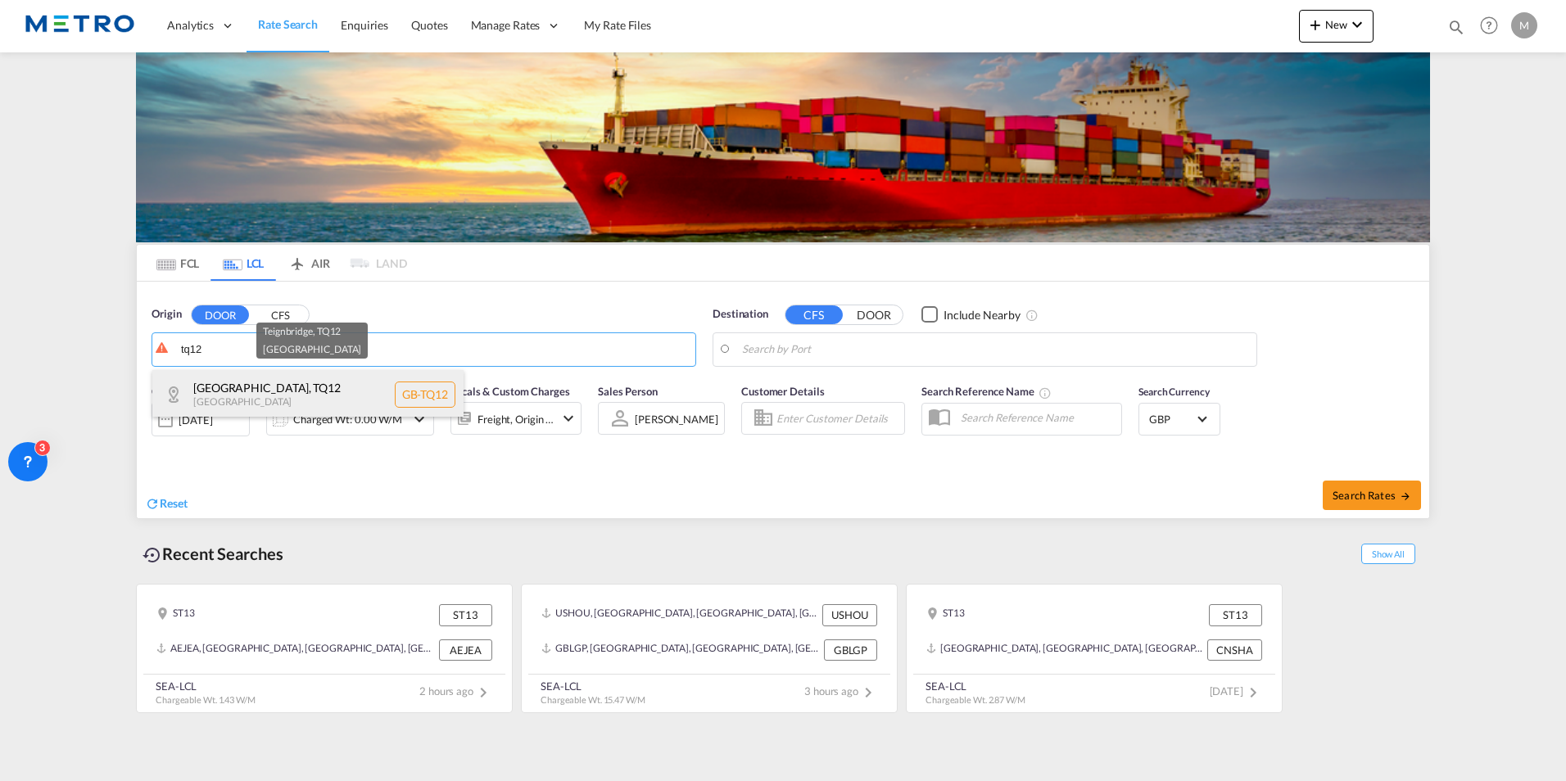
click at [324, 390] on div "Teignbridge , TQ12 [GEOGRAPHIC_DATA] [GEOGRAPHIC_DATA]-TQ12" at bounding box center [307, 394] width 311 height 49
type input "GB-TQ12, [GEOGRAPHIC_DATA]"
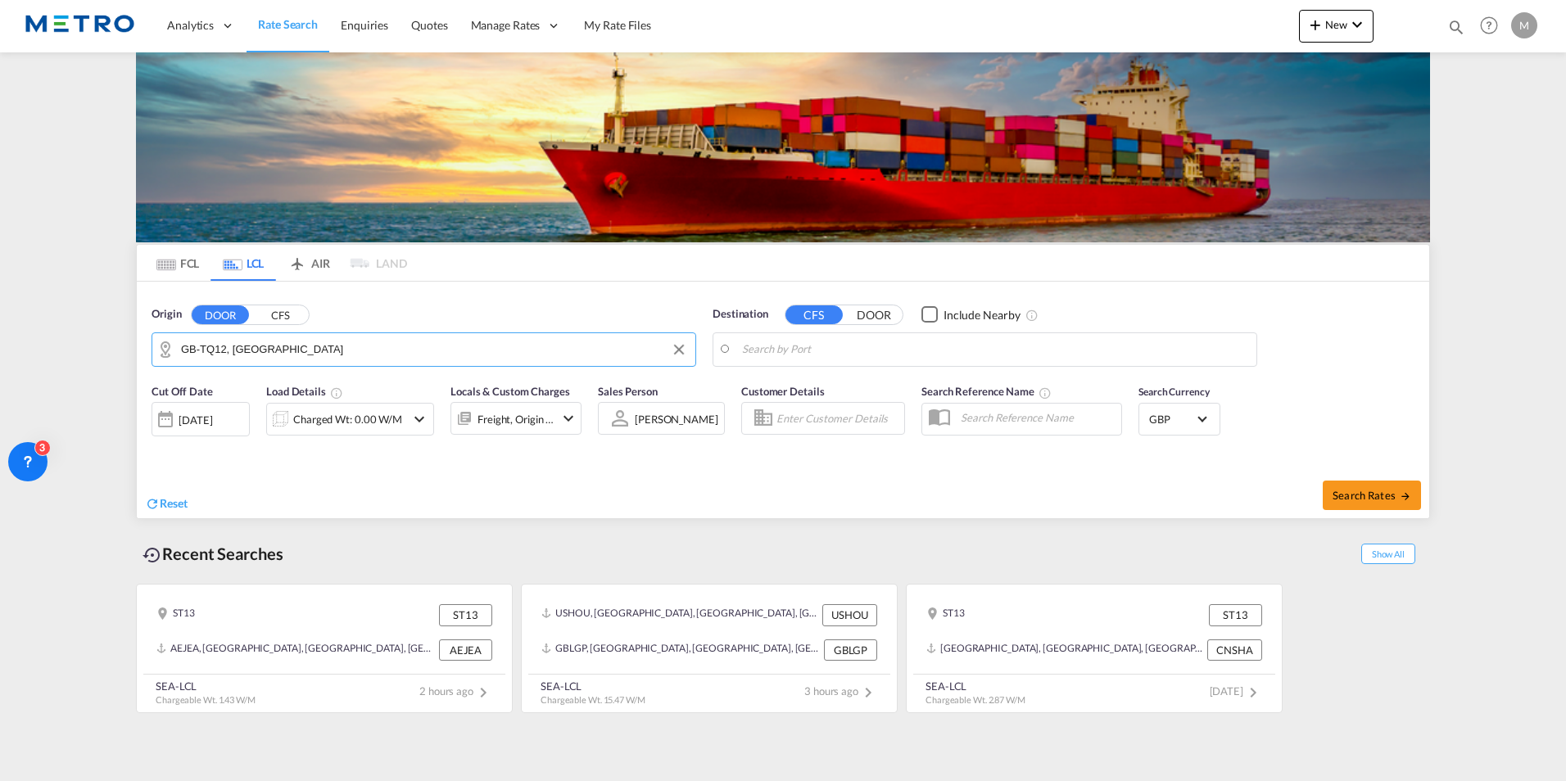
click at [854, 351] on body "Analytics Reports Dashboard Rate Search Enquiries Quotes" at bounding box center [783, 390] width 1566 height 781
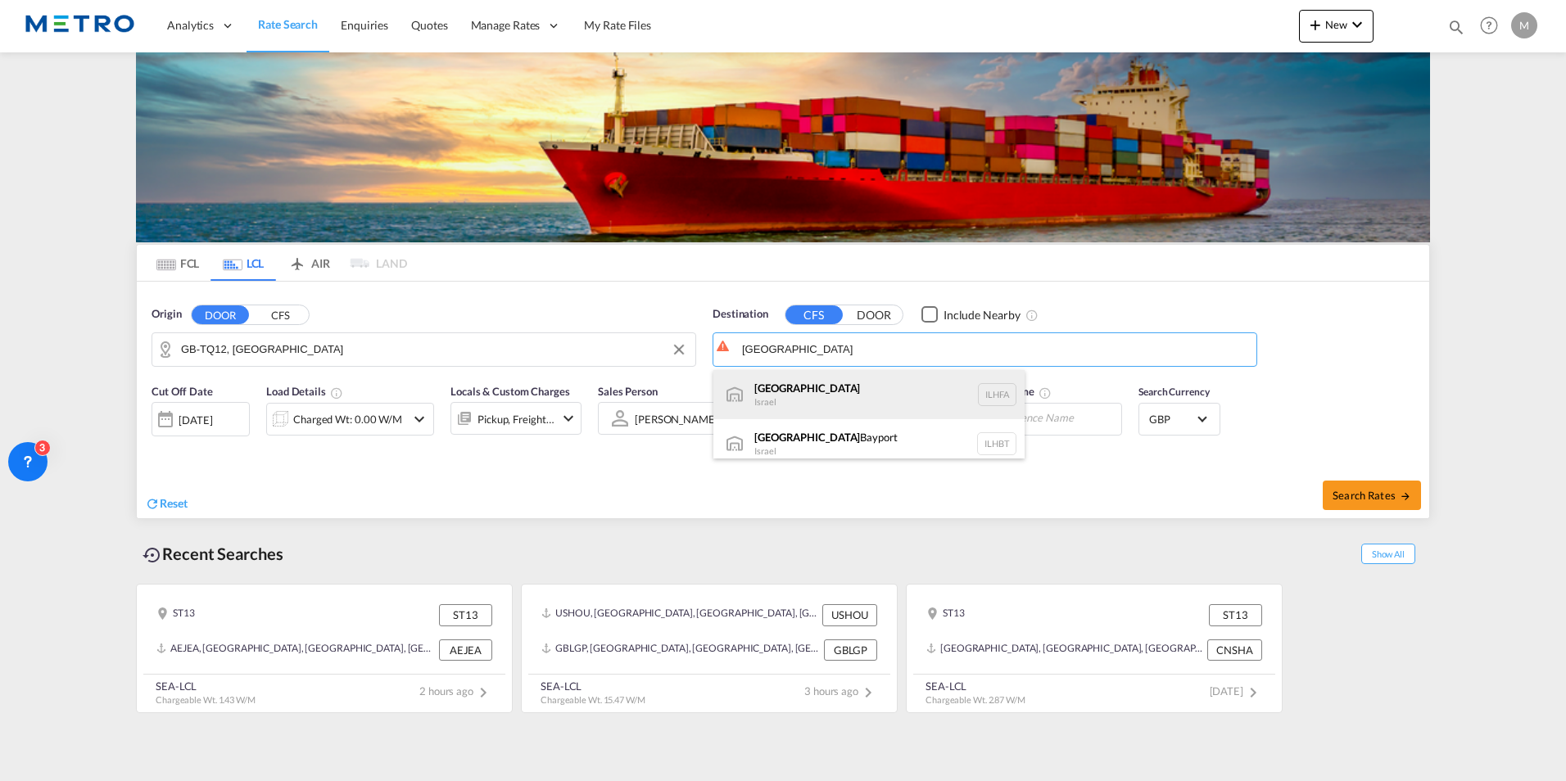
click at [862, 392] on div "Haifa [GEOGRAPHIC_DATA] ILHFA" at bounding box center [868, 394] width 311 height 49
type input "[GEOGRAPHIC_DATA], [GEOGRAPHIC_DATA]"
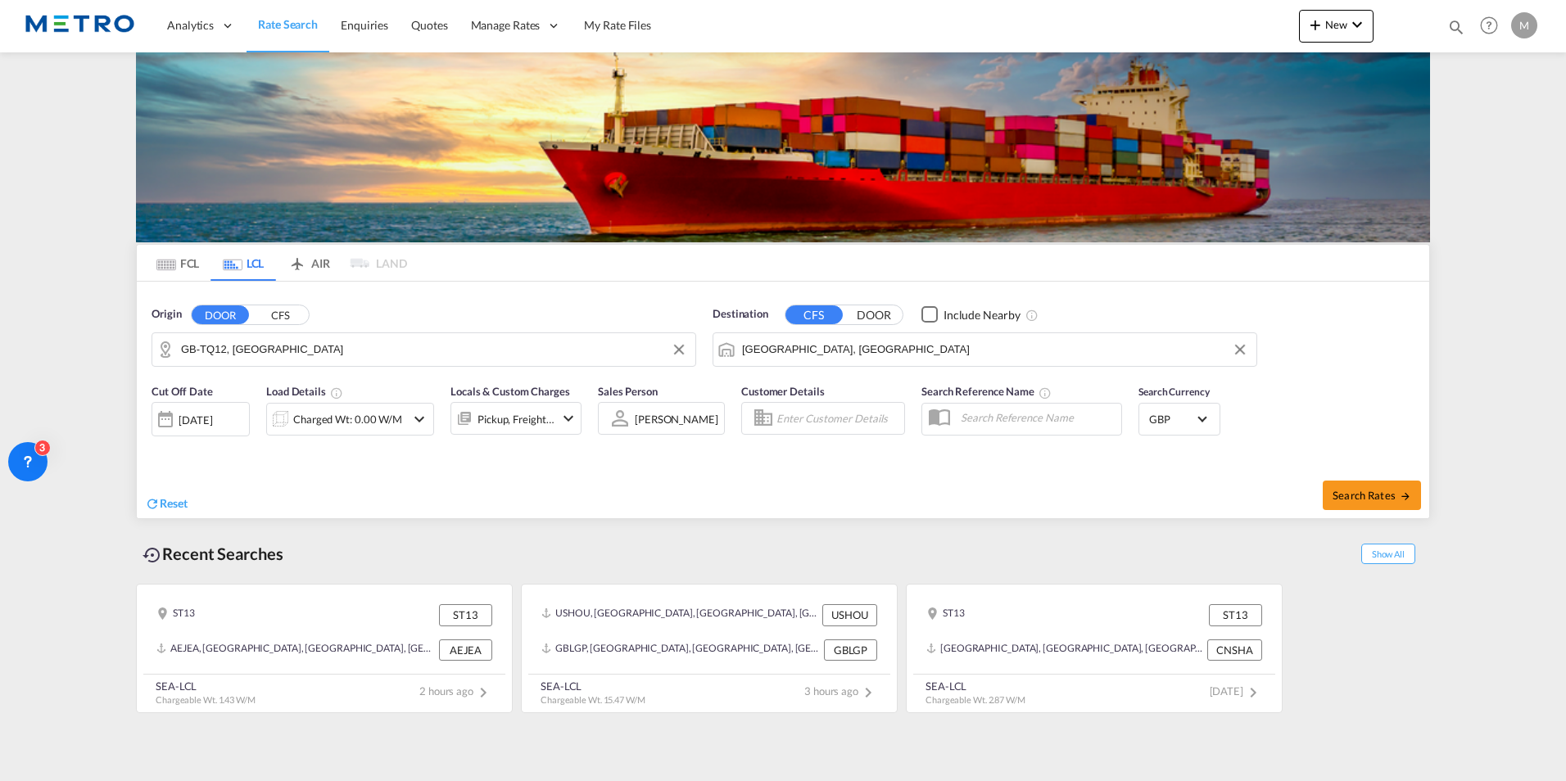
click at [425, 404] on div "Charged Wt: 0.00 W/M" at bounding box center [350, 419] width 168 height 33
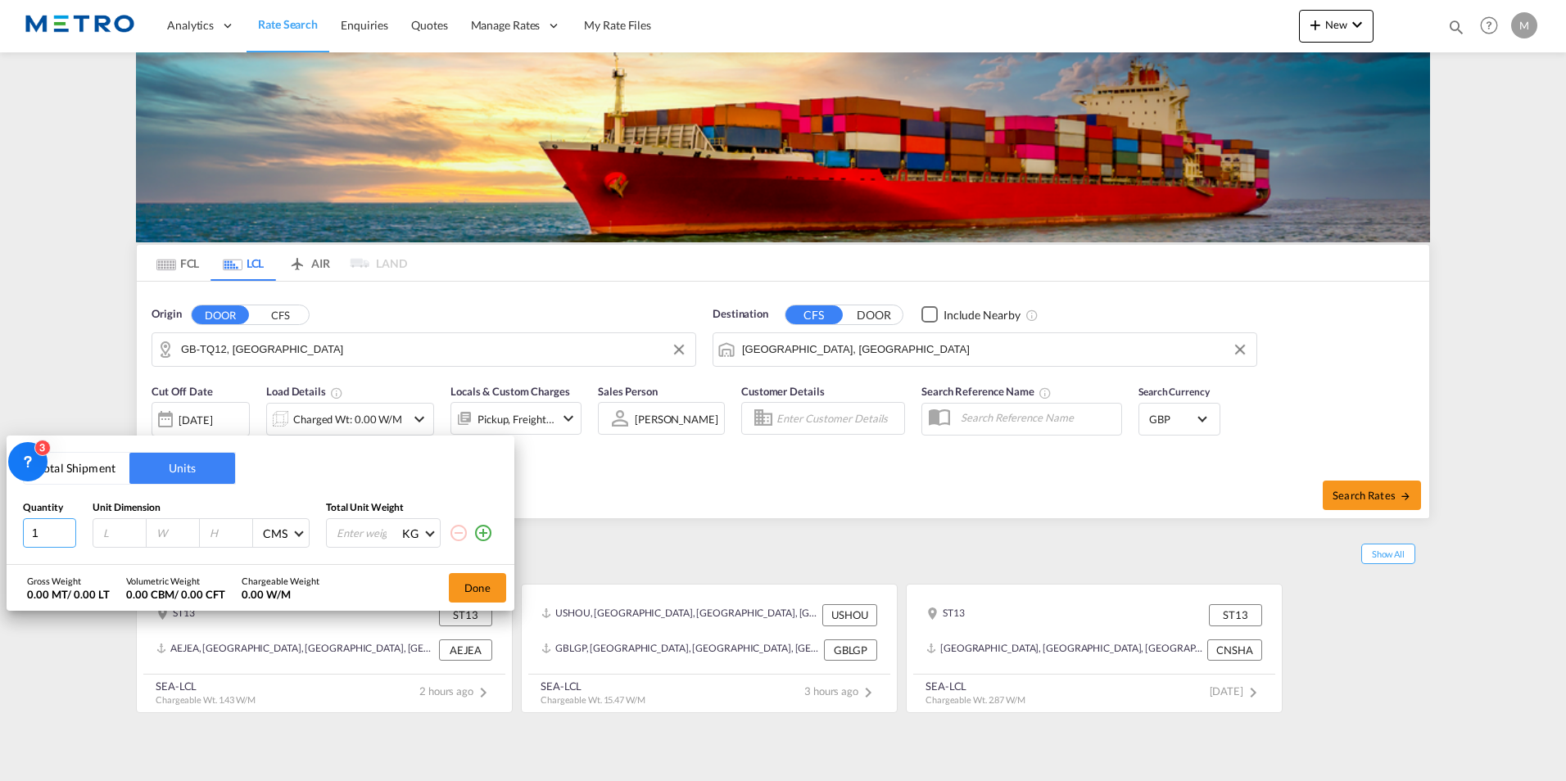
click at [55, 532] on input "1" at bounding box center [49, 533] width 53 height 29
type input "8"
type input "122"
type input "110"
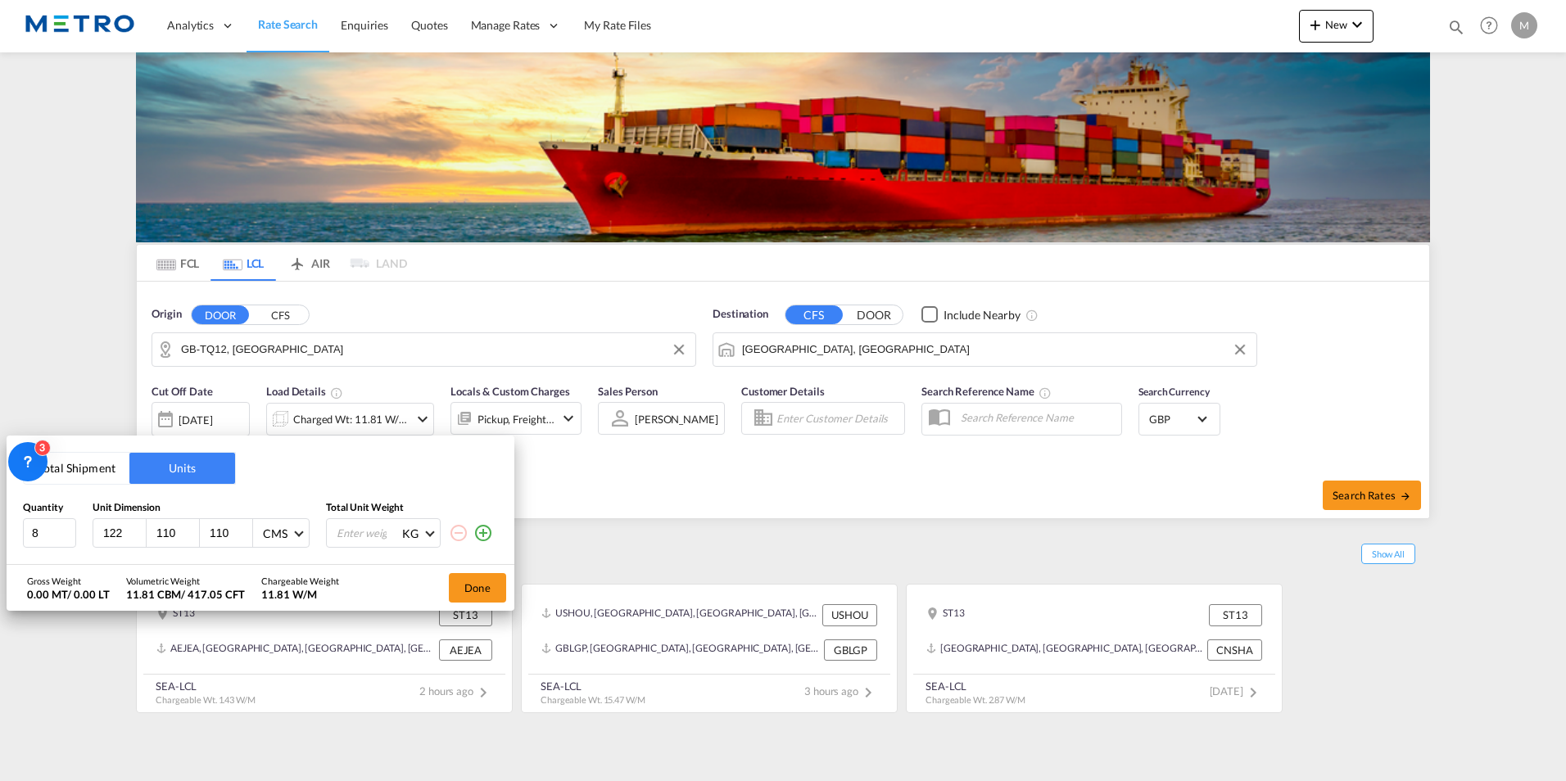
click at [392, 524] on input "number" at bounding box center [368, 533] width 66 height 28
type input "9008"
click at [481, 574] on button "Done" at bounding box center [477, 587] width 57 height 29
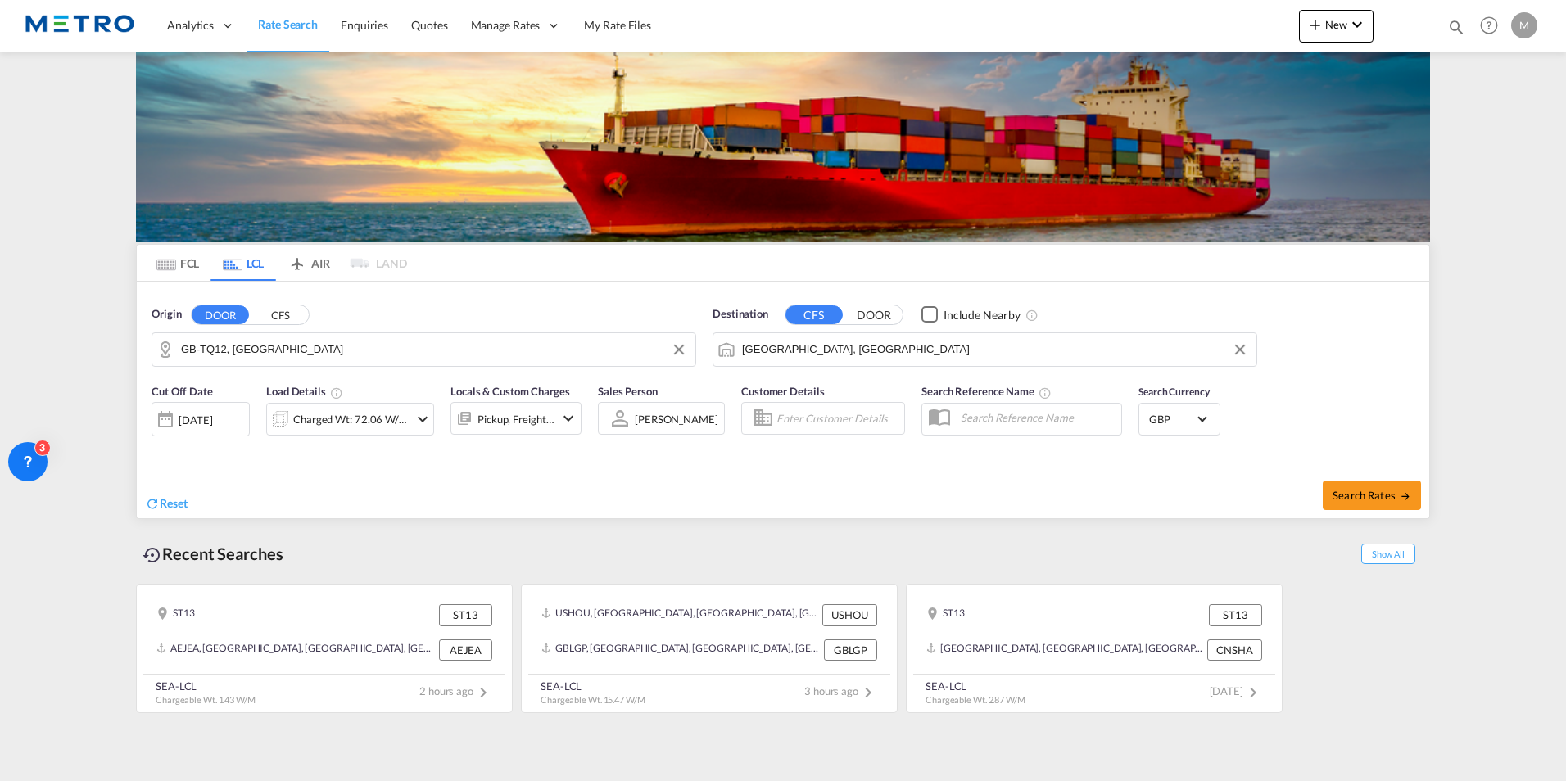
click at [1375, 478] on div "Search Rates" at bounding box center [1108, 495] width 642 height 47
click at [1388, 496] on span "Search Rates" at bounding box center [1372, 495] width 79 height 13
type input "TQ12 to ILHFA / [DATE]"
